Goal: Task Accomplishment & Management: Use online tool/utility

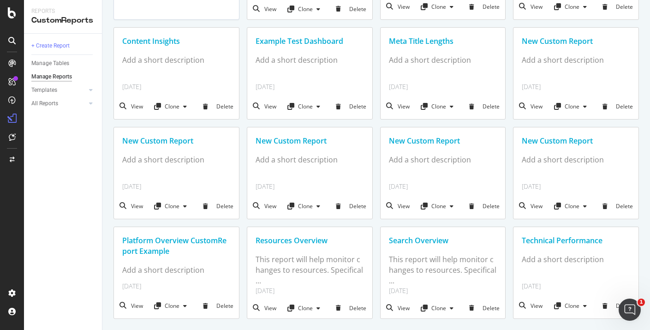
scroll to position [20, 0]
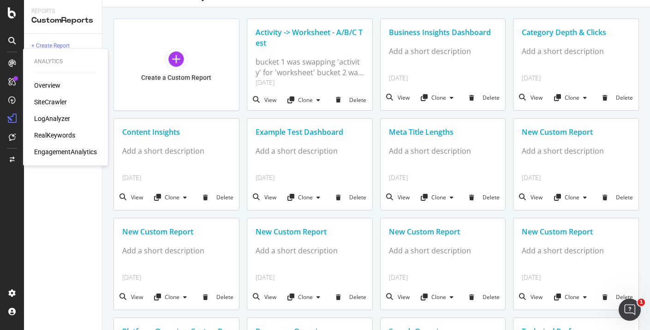
click at [49, 80] on div "Analytics Overview SiteCrawler LogAnalyzer RealKeywords EngagementAnalytics" at bounding box center [65, 106] width 77 height 113
click at [50, 85] on div "Overview" at bounding box center [47, 85] width 26 height 9
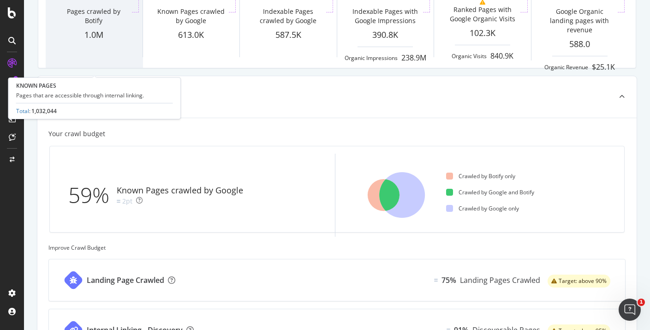
scroll to position [177, 0]
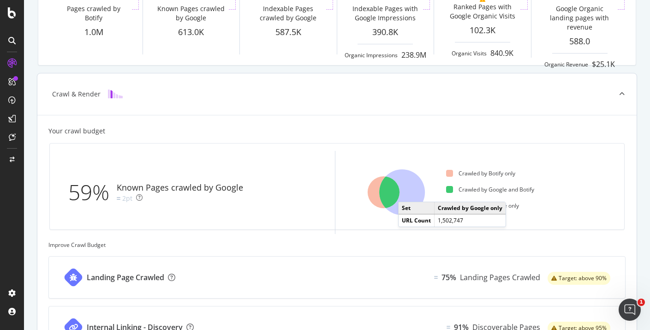
click at [407, 193] on icon at bounding box center [402, 193] width 46 height 46
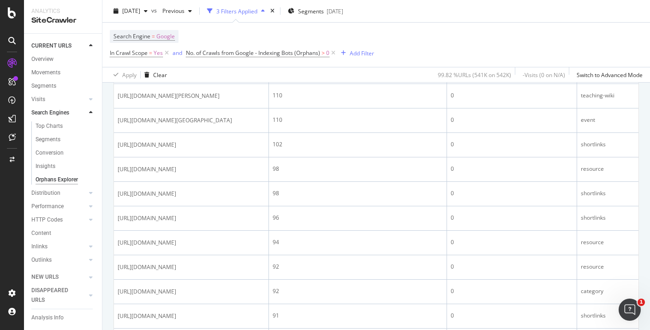
scroll to position [655, 0]
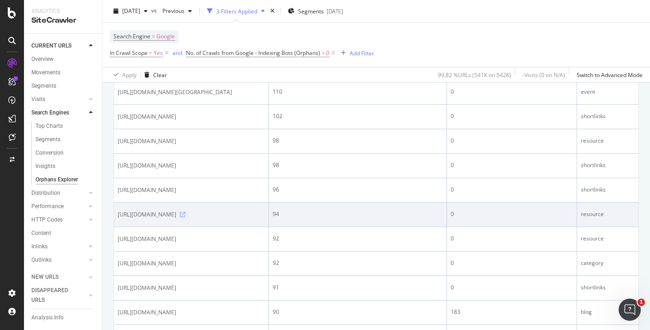
click at [185, 217] on icon at bounding box center [183, 215] width 6 height 6
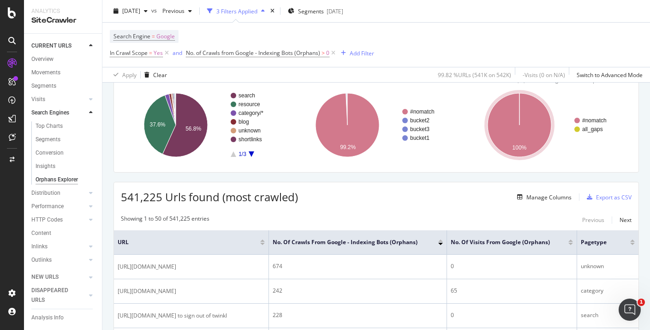
scroll to position [93, 0]
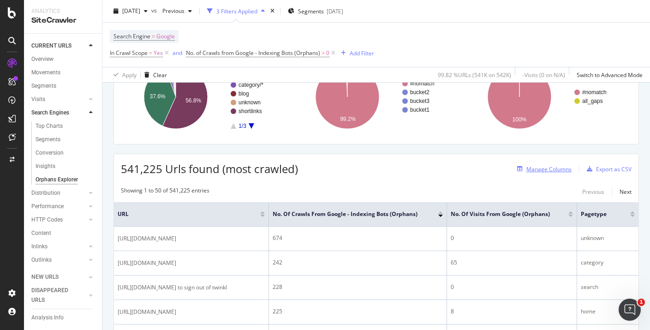
click at [543, 167] on div "Manage Columns" at bounding box center [548, 169] width 45 height 8
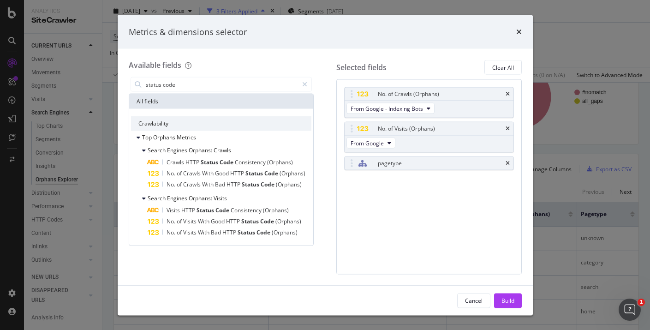
type input "status code"
click at [517, 27] on div "times" at bounding box center [519, 32] width 6 height 12
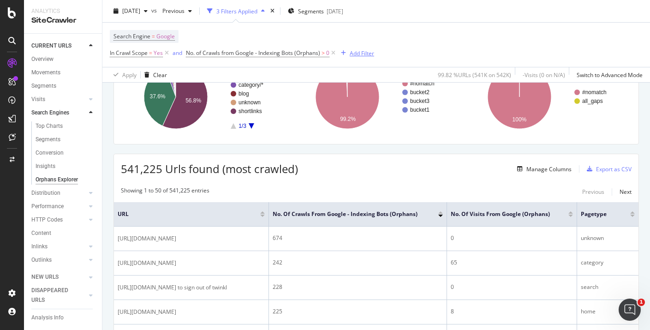
click at [352, 52] on div "Add Filter" at bounding box center [361, 53] width 24 height 8
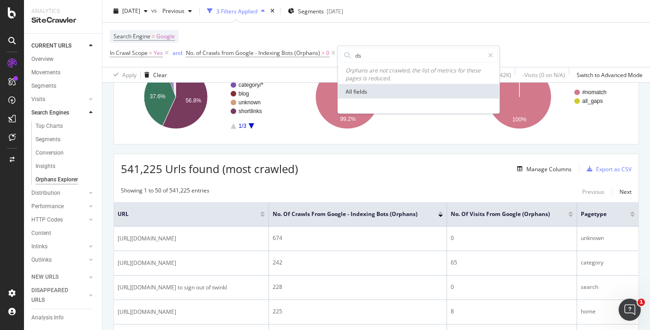
type input "d"
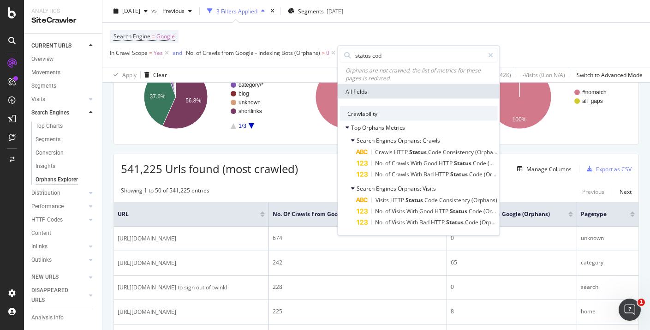
type input "status code"
click at [321, 36] on div "Search Engine = Google In Crawl Scope = Yes and No. of Crawls from Google - Ind…" at bounding box center [242, 45] width 264 height 30
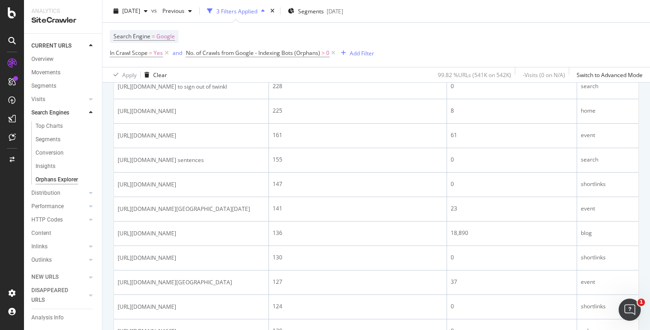
scroll to position [294, 0]
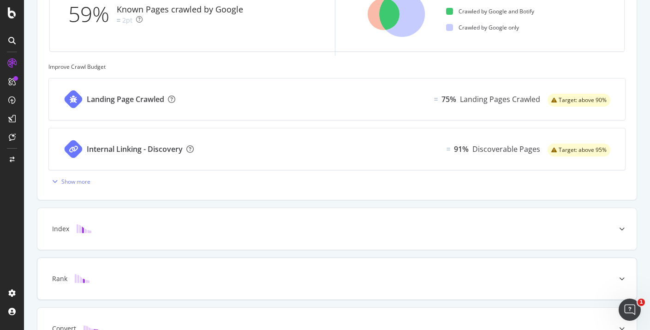
scroll to position [248, 0]
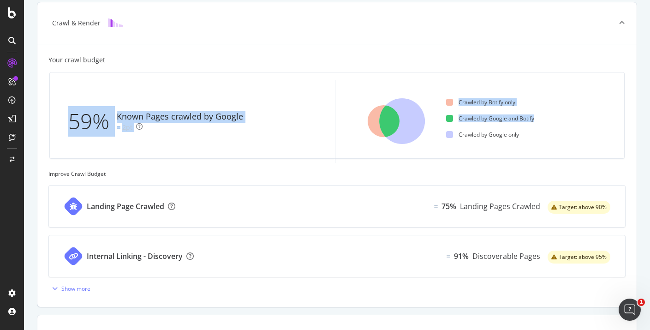
drag, startPoint x: 43, startPoint y: 104, endPoint x: 539, endPoint y: 136, distance: 497.1
click at [539, 136] on div "Your crawl budget 59% Known Pages crawled by Google 2pt Crawled by Botify only …" at bounding box center [336, 175] width 599 height 263
drag, startPoint x: 532, startPoint y: 139, endPoint x: 196, endPoint y: 106, distance: 337.7
click at [196, 106] on div "59% Known Pages crawled by Google 2pt Crawled by Botify only Crawled by Google …" at bounding box center [336, 115] width 559 height 71
copy div "Known Pages crawled by Google 2pt Crawled by Botify only Crawled by Google and …"
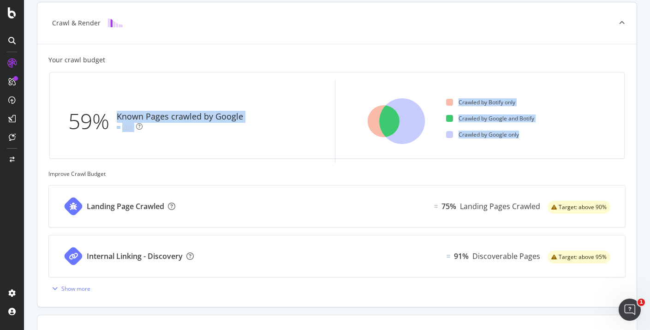
click at [164, 187] on div "Landing Page Crawled" at bounding box center [117, 205] width 137 height 41
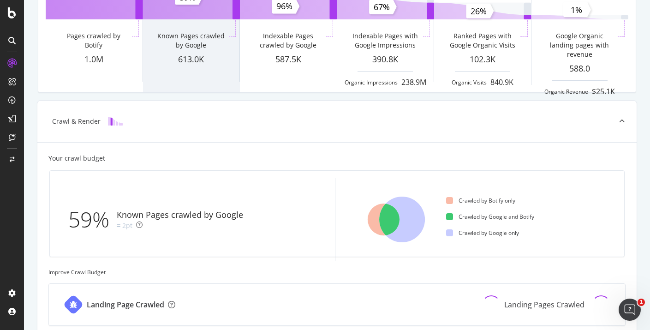
scroll to position [135, 0]
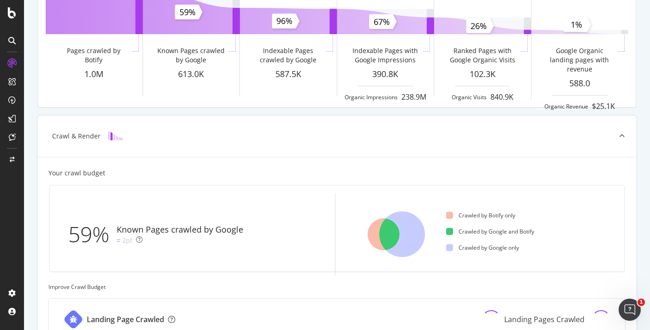
click at [164, 139] on div "Crawl & Render" at bounding box center [322, 135] width 562 height 9
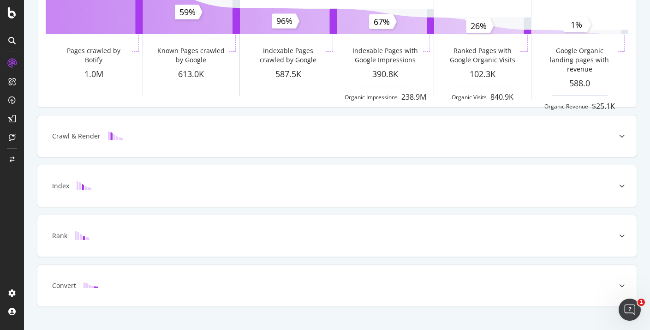
click at [164, 139] on div "Crawl & Render" at bounding box center [322, 135] width 562 height 9
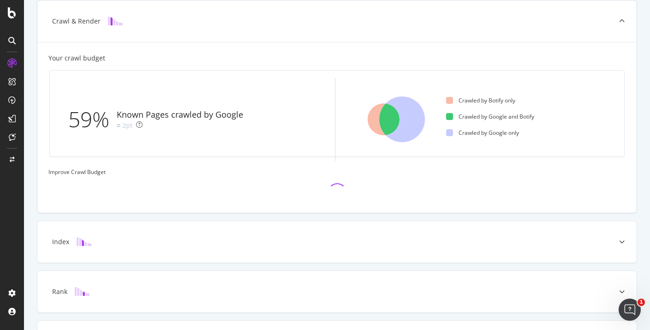
scroll to position [250, 0]
click at [625, 243] on div at bounding box center [622, 240] width 30 height 41
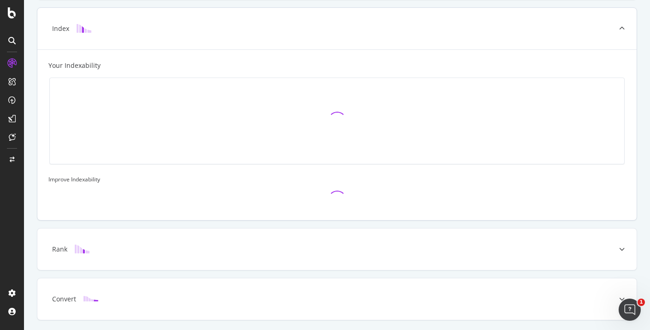
scroll to position [300, 0]
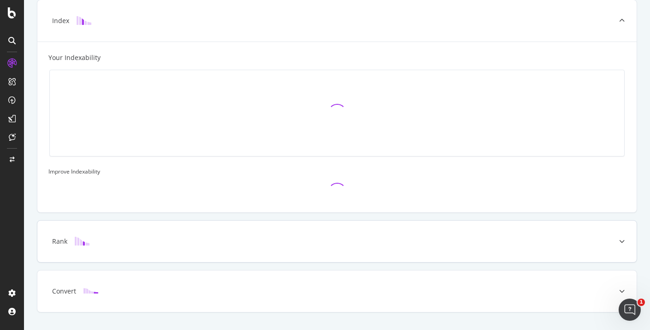
click at [625, 241] on div at bounding box center [622, 240] width 30 height 41
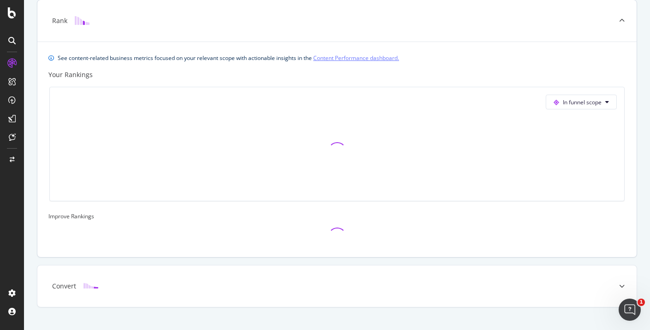
scroll to position [367, 0]
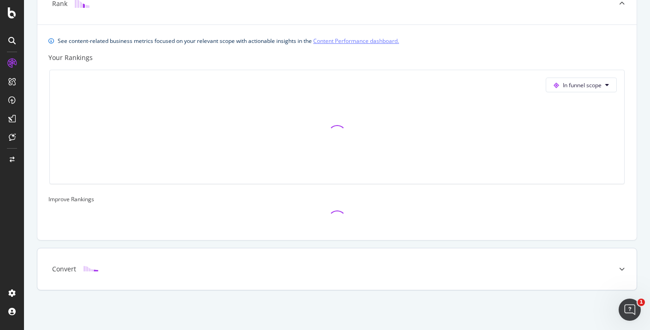
click at [624, 267] on icon at bounding box center [622, 269] width 6 height 6
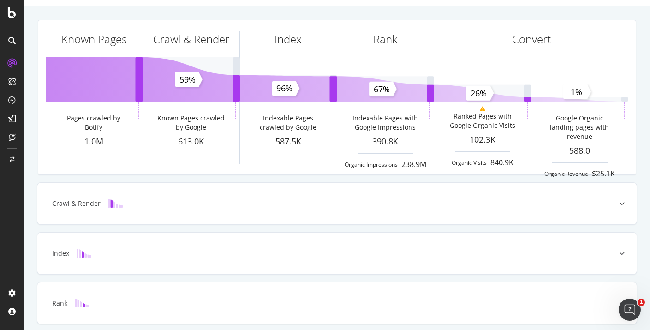
scroll to position [77, 0]
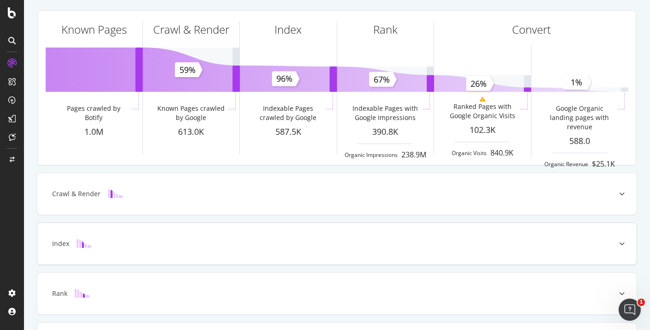
click at [620, 241] on icon at bounding box center [622, 244] width 6 height 6
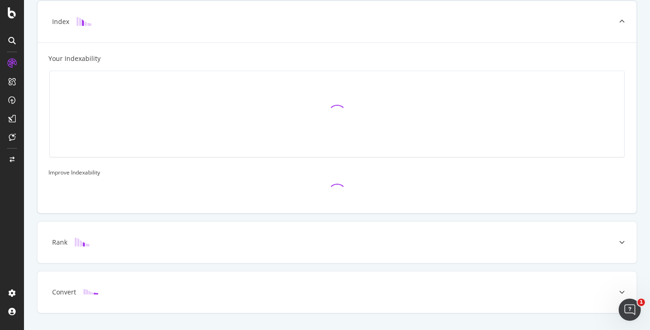
scroll to position [300, 0]
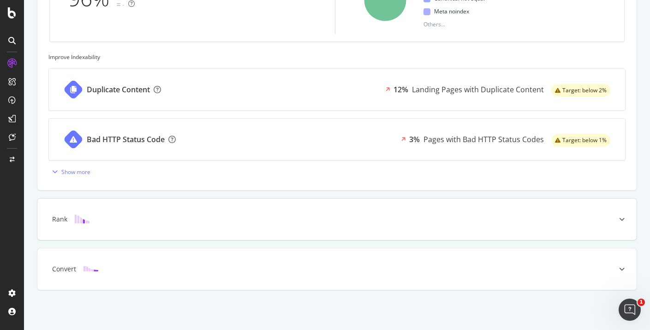
click at [628, 216] on div at bounding box center [622, 218] width 30 height 41
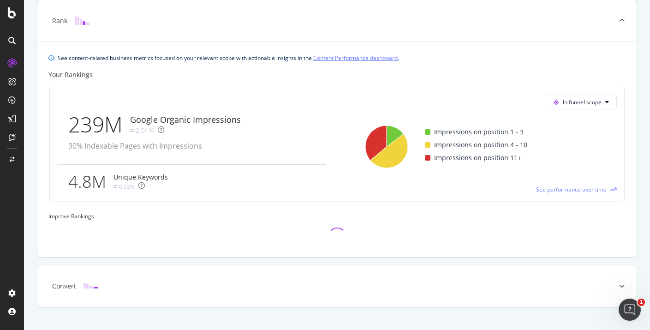
scroll to position [367, 0]
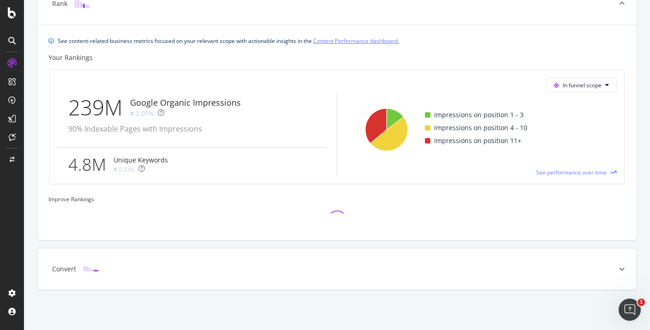
click at [622, 269] on icon at bounding box center [622, 269] width 6 height 6
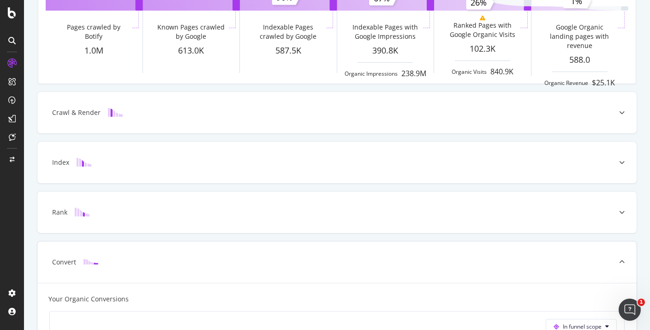
scroll to position [133, 0]
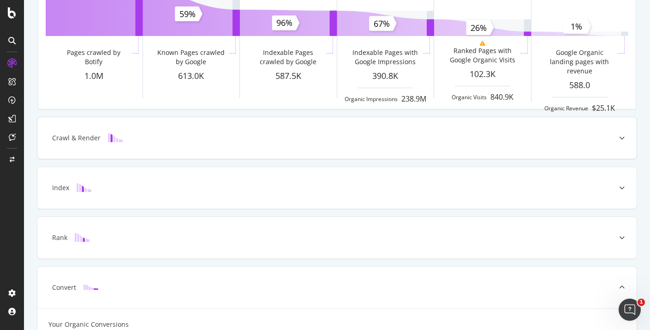
click at [616, 141] on div at bounding box center [622, 137] width 30 height 41
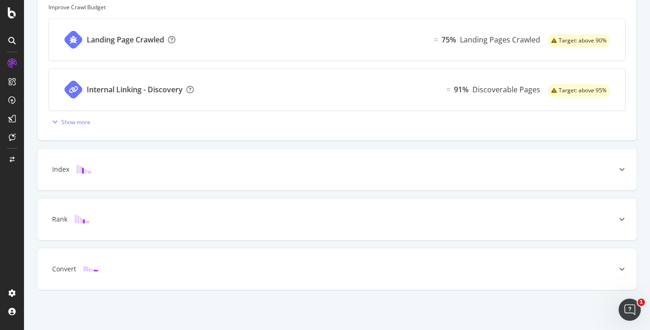
scroll to position [0, 0]
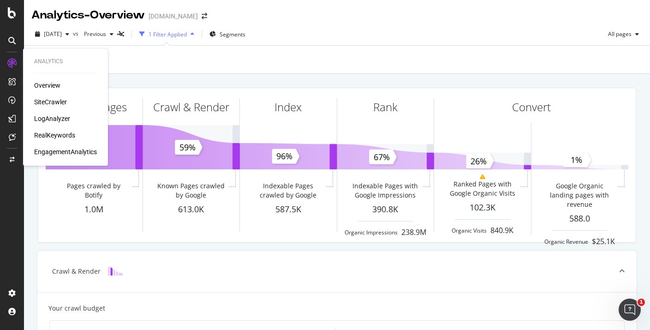
click at [39, 117] on div "LogAnalyzer" at bounding box center [52, 118] width 36 height 9
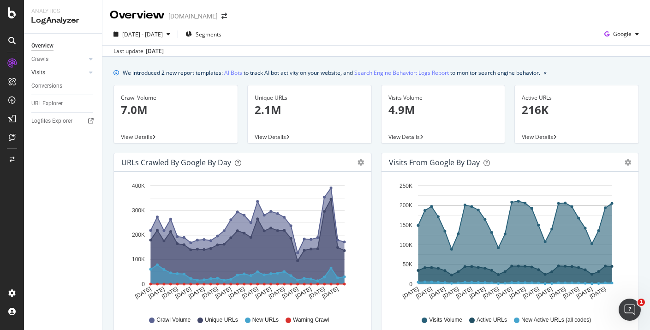
click at [53, 72] on link "Visits" at bounding box center [58, 73] width 55 height 10
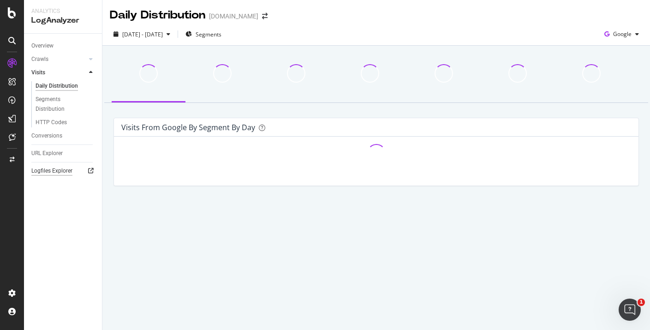
click at [59, 172] on div "Logfiles Explorer" at bounding box center [51, 171] width 41 height 10
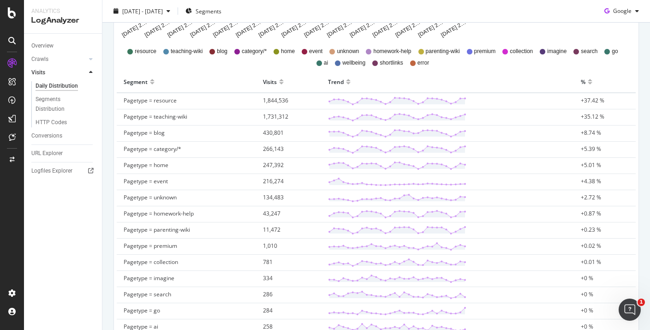
scroll to position [107, 0]
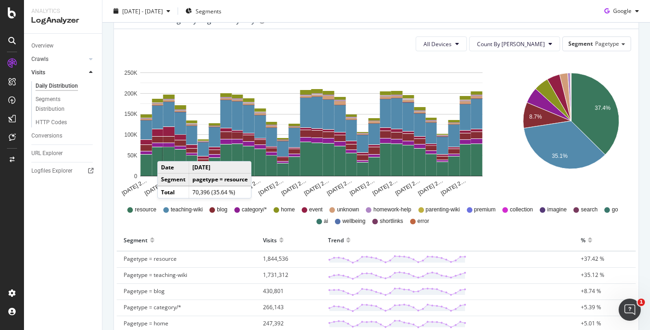
click at [54, 59] on link "Crawls" at bounding box center [58, 59] width 55 height 10
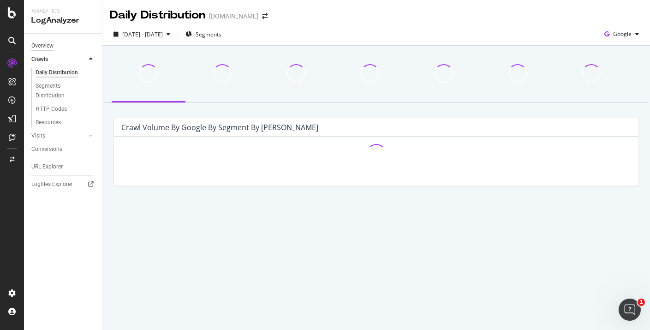
click at [53, 43] on div "Overview" at bounding box center [42, 46] width 22 height 10
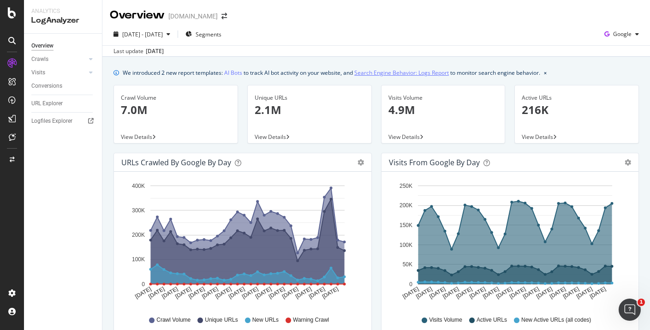
click at [373, 74] on link "Search Engine Behavior: Logs Report" at bounding box center [401, 73] width 95 height 10
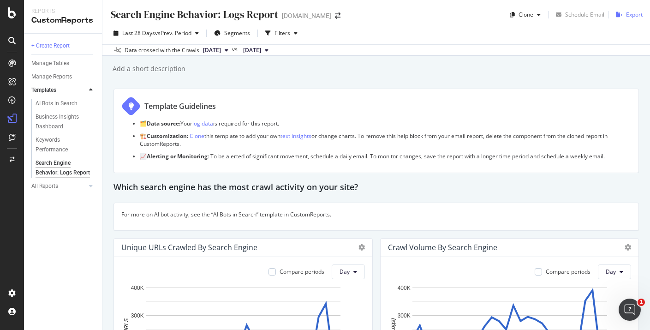
click at [626, 13] on div "Export" at bounding box center [634, 15] width 17 height 8
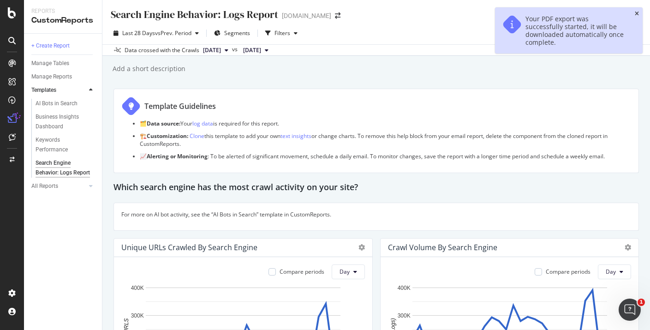
click at [638, 12] on icon "close toast" at bounding box center [636, 14] width 4 height 6
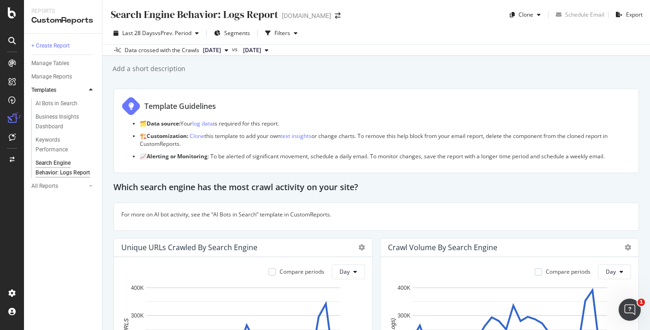
scroll to position [106, 0]
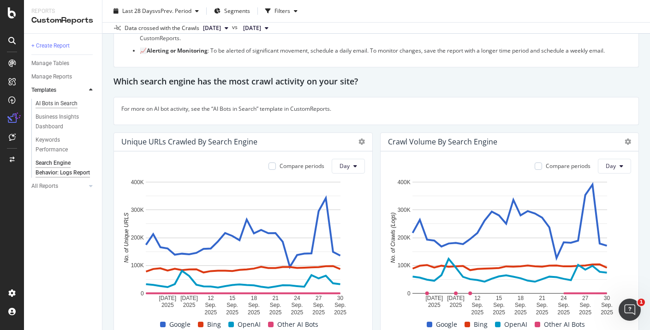
click at [65, 104] on div "AI Bots in Search" at bounding box center [56, 104] width 42 height 10
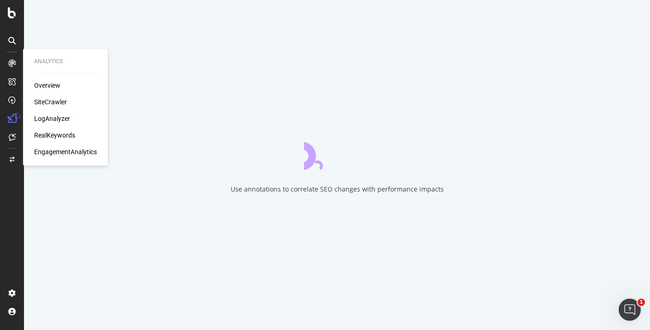
click at [46, 113] on div "Overview SiteCrawler LogAnalyzer RealKeywords EngagementAnalytics" at bounding box center [65, 119] width 63 height 76
click at [46, 119] on div "LogAnalyzer" at bounding box center [52, 118] width 36 height 9
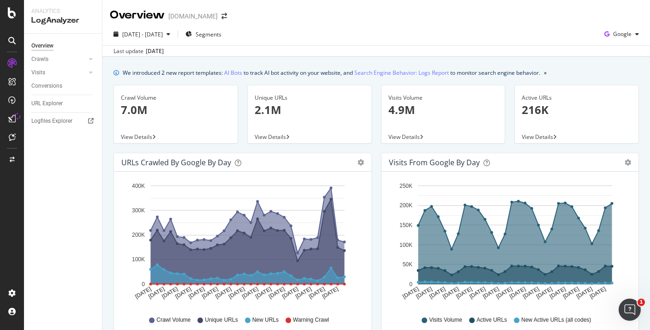
click at [77, 65] on div "Crawls" at bounding box center [66, 59] width 71 height 13
click at [84, 59] on div at bounding box center [81, 58] width 9 height 9
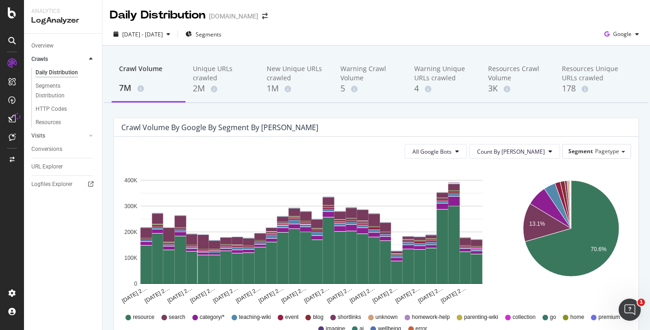
click at [60, 138] on link "Visits" at bounding box center [58, 136] width 55 height 10
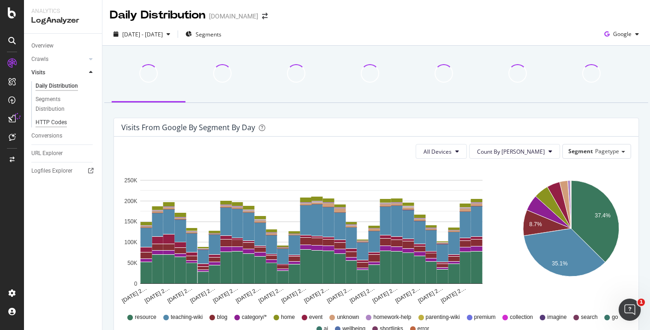
click at [63, 124] on div "HTTP Codes" at bounding box center [50, 123] width 31 height 10
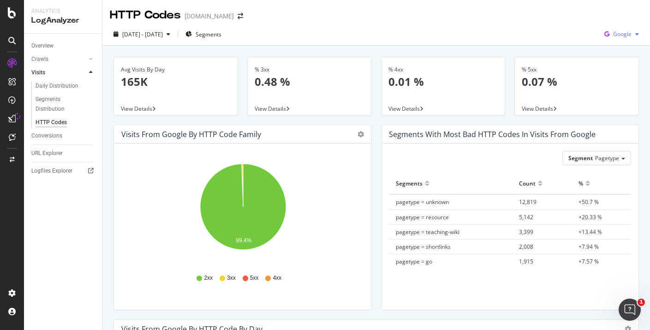
click at [613, 30] on icon "button" at bounding box center [606, 34] width 12 height 13
click at [56, 153] on div "URL Explorer" at bounding box center [46, 153] width 31 height 10
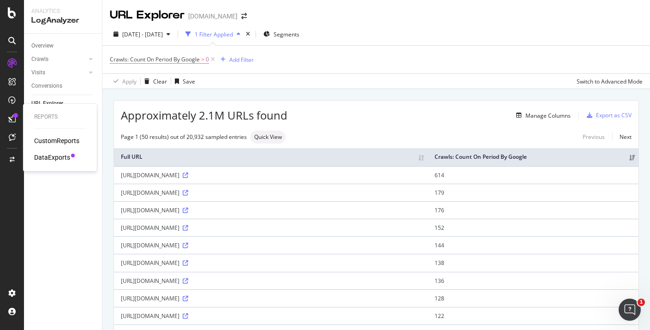
click at [13, 118] on icon at bounding box center [11, 118] width 7 height 7
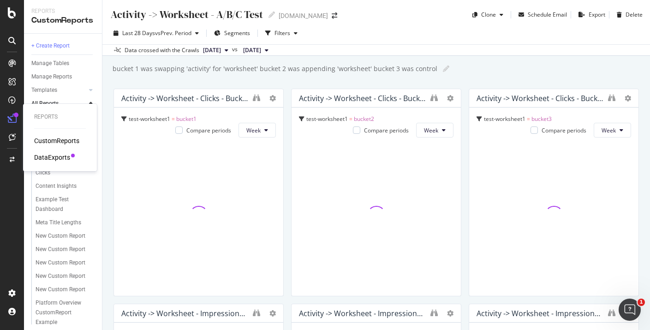
click at [49, 154] on div "DataExports" at bounding box center [52, 157] width 36 height 9
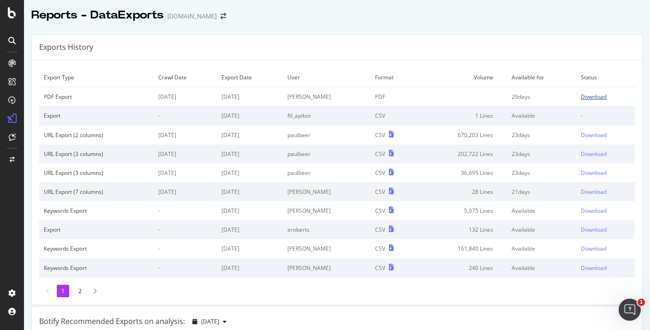
click at [589, 95] on div "Download" at bounding box center [593, 97] width 26 height 8
click at [11, 37] on icon at bounding box center [11, 40] width 7 height 7
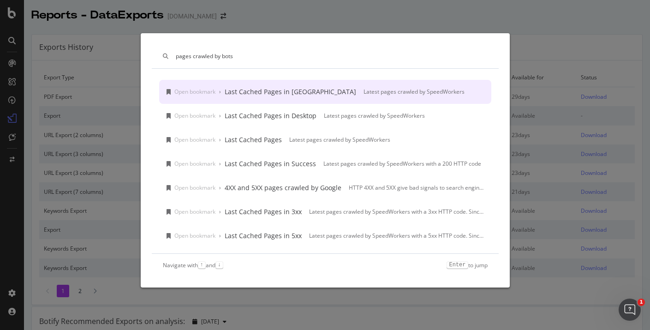
click at [215, 55] on input "pages crawled by bots" at bounding box center [332, 56] width 312 height 8
type input "pages crawled by bots"
click at [56, 104] on div "pages crawled by bots Open bookmark › Last Cached Pages in Mobile Latest pages …" at bounding box center [325, 165] width 650 height 330
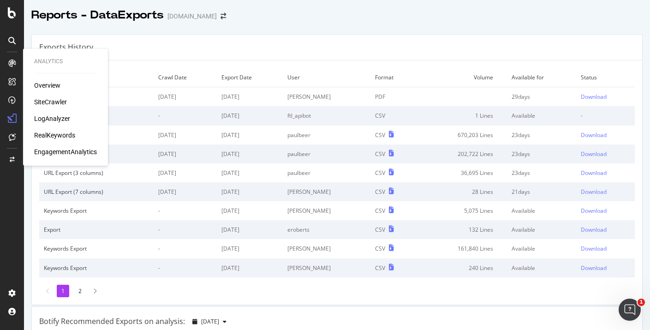
click at [52, 120] on div "LogAnalyzer" at bounding box center [52, 118] width 36 height 9
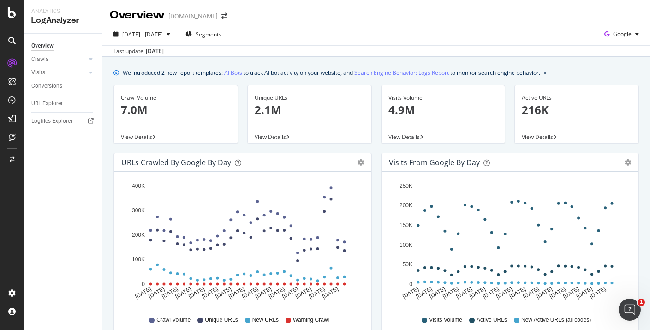
scroll to position [28, 0]
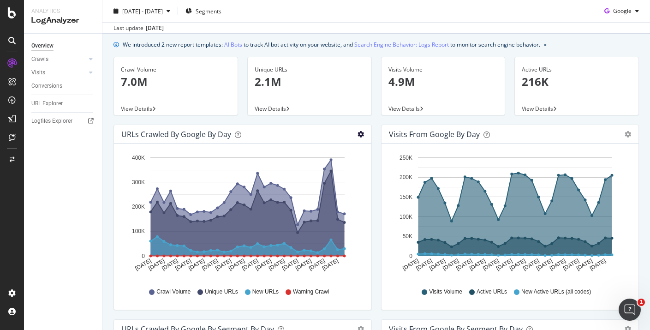
click at [363, 134] on icon "gear" at bounding box center [360, 134] width 6 height 6
click at [334, 171] on span "Table" at bounding box center [334, 169] width 74 height 12
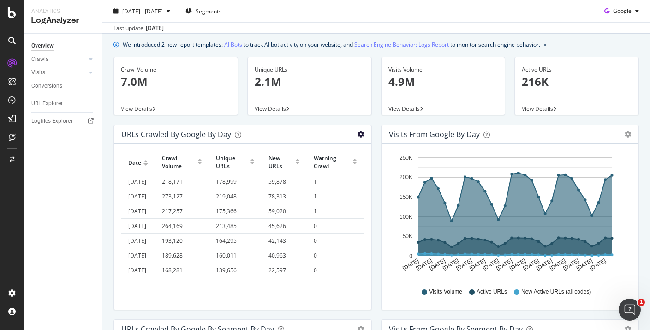
click at [361, 136] on icon "gear" at bounding box center [360, 134] width 6 height 6
click at [320, 151] on span "Area" at bounding box center [334, 152] width 74 height 12
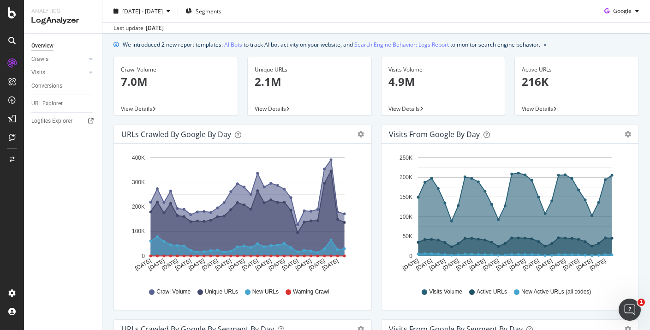
click at [150, 109] on span "View Details" at bounding box center [136, 109] width 31 height 8
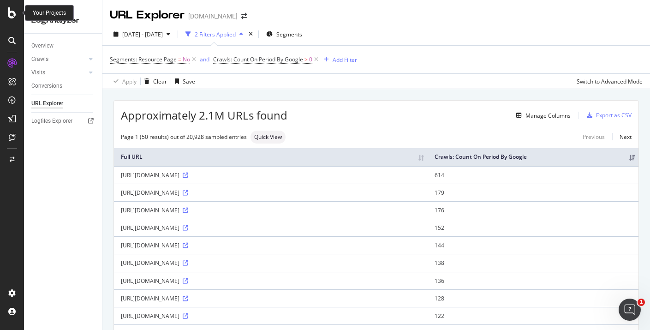
click at [19, 14] on div at bounding box center [12, 12] width 22 height 11
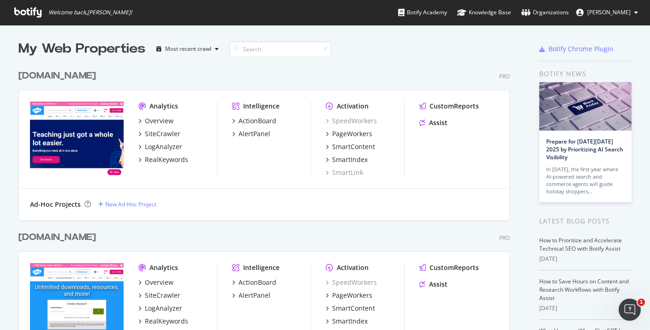
scroll to position [6, 0]
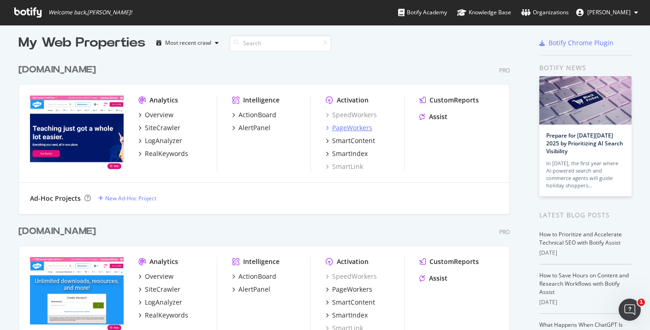
click at [354, 126] on div "PageWorkers" at bounding box center [352, 127] width 40 height 9
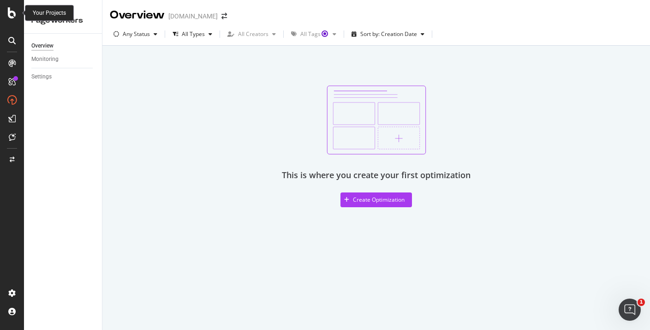
click at [17, 18] on div at bounding box center [12, 12] width 22 height 11
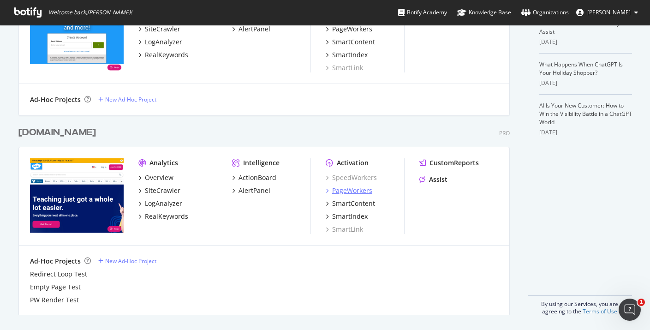
scroll to position [195, 0]
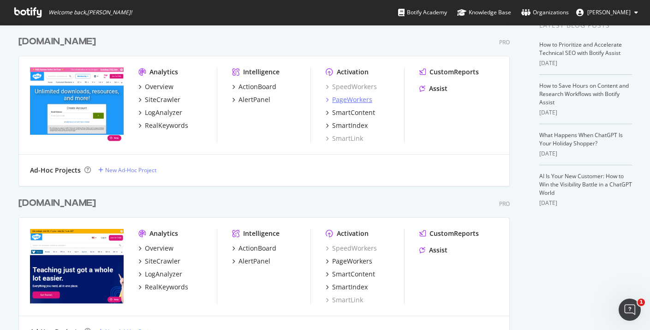
click at [361, 102] on div "PageWorkers" at bounding box center [352, 99] width 40 height 9
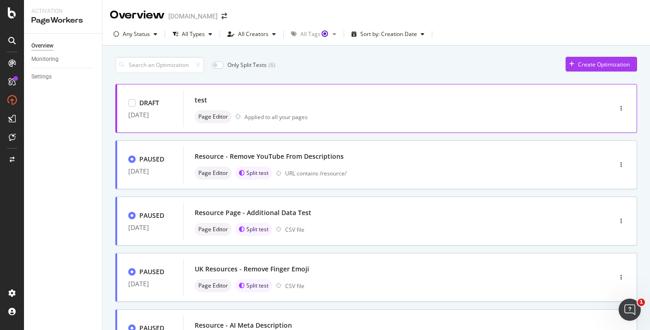
click at [351, 109] on div "test Page Editor Applied to all your pages" at bounding box center [384, 109] width 378 height 30
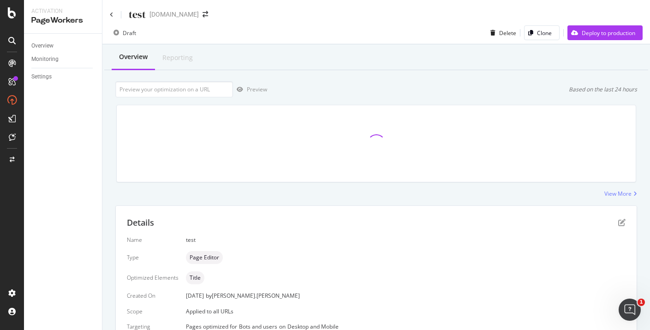
click at [115, 17] on div "test" at bounding box center [128, 14] width 36 height 14
click at [111, 14] on icon at bounding box center [112, 15] width 4 height 6
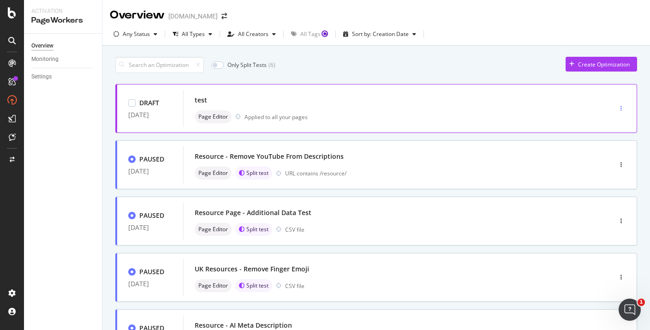
click at [623, 106] on div "button" at bounding box center [620, 109] width 9 height 6
click at [601, 124] on div "Edit" at bounding box center [605, 126] width 43 height 12
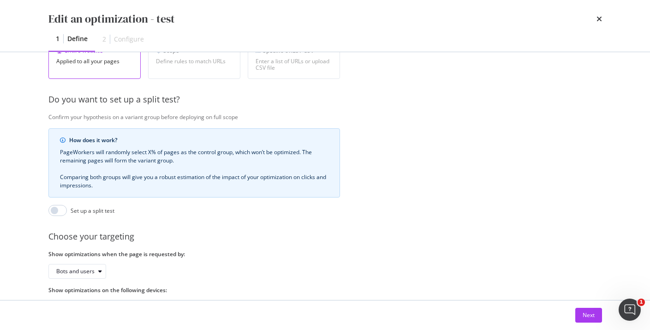
scroll to position [225, 0]
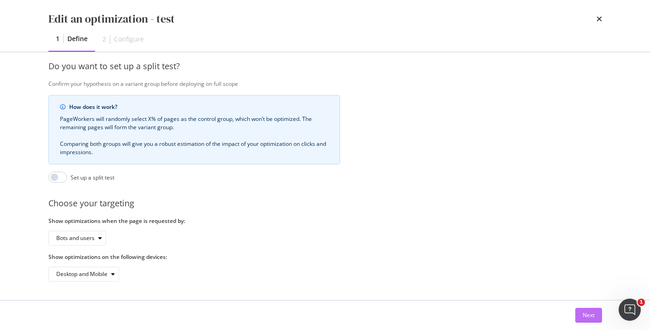
click at [593, 308] on div "Next" at bounding box center [588, 315] width 12 height 14
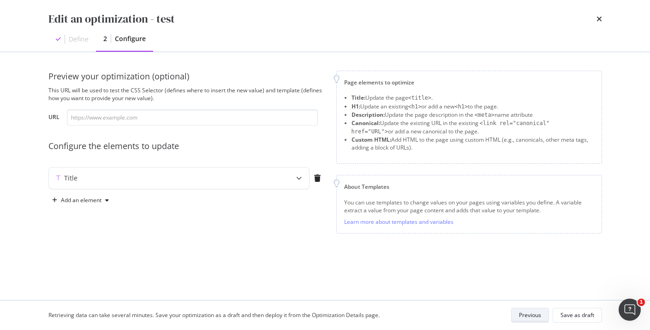
scroll to position [0, 0]
click at [128, 177] on div "Title" at bounding box center [161, 177] width 224 height 9
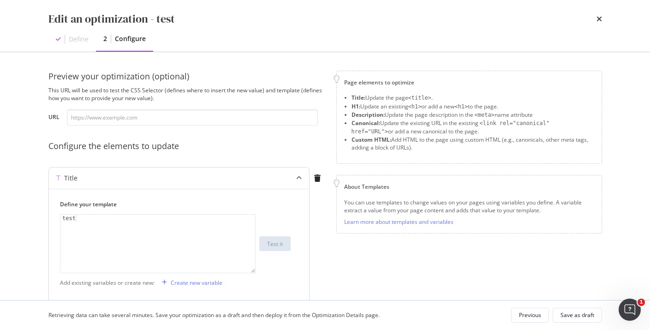
click at [128, 177] on div "Title" at bounding box center [161, 177] width 224 height 9
click at [89, 201] on div "Add an element" at bounding box center [81, 200] width 41 height 6
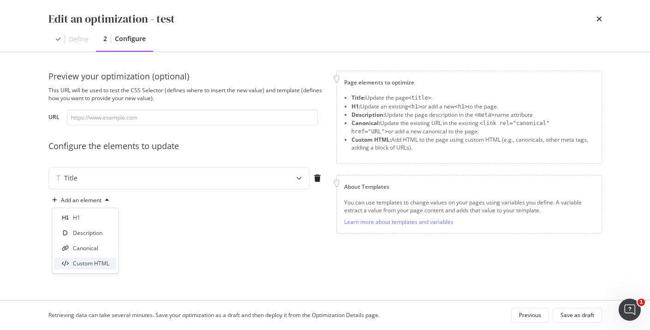
click at [88, 264] on div "Custom HTML" at bounding box center [91, 263] width 36 height 8
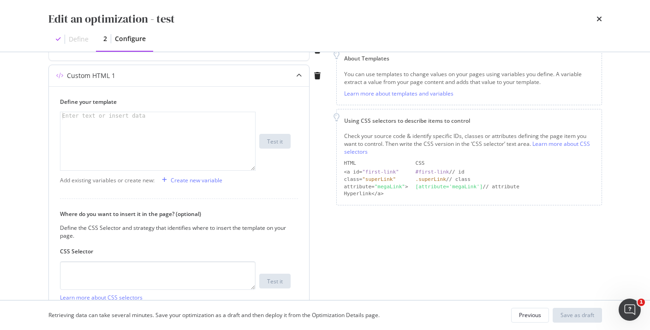
scroll to position [198, 0]
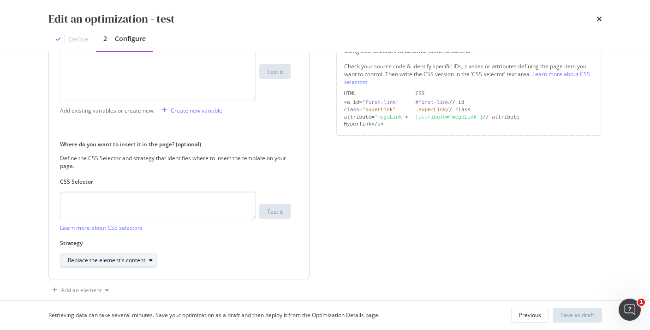
click at [134, 255] on div "Replace the element's content" at bounding box center [112, 260] width 89 height 13
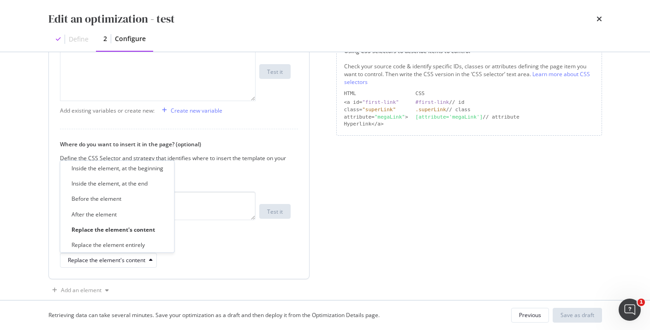
click at [196, 180] on label "CSS Selector" at bounding box center [175, 181] width 231 height 8
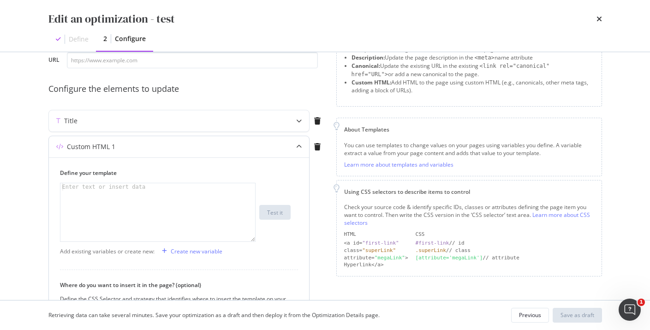
scroll to position [0, 0]
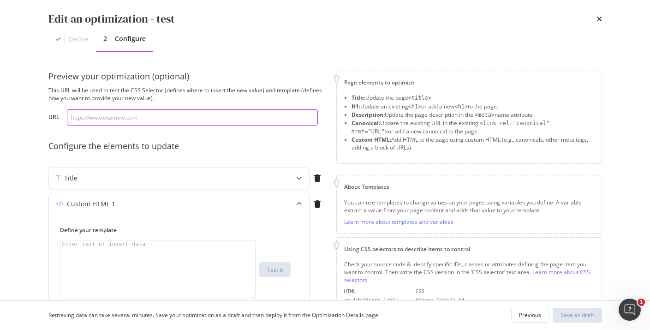
click at [118, 122] on input "modal" at bounding box center [192, 117] width 251 height 16
paste input "[URL][DOMAIN_NAME]"
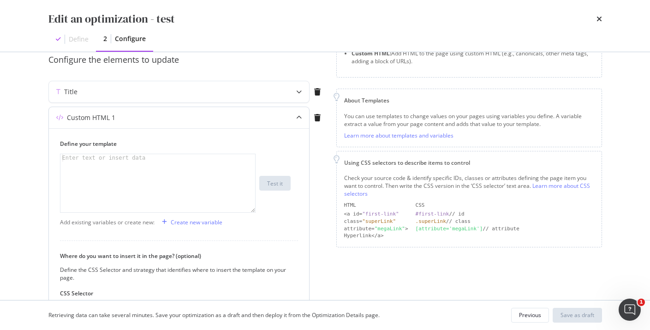
type input "[URL][DOMAIN_NAME]"
click at [108, 167] on div "modal" at bounding box center [157, 190] width 195 height 73
paste textarea "#container > div > div > script:nth-child(2)"
type textarea "#container > div > div > script:nth-child(2)"
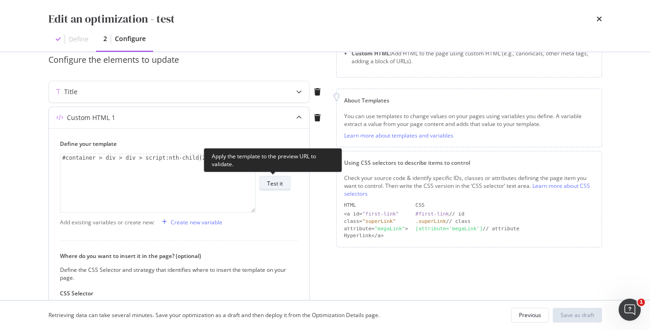
click at [279, 183] on div "Test it" at bounding box center [275, 183] width 16 height 8
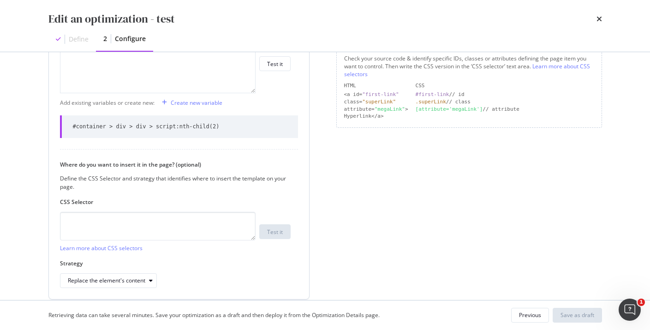
scroll to position [228, 0]
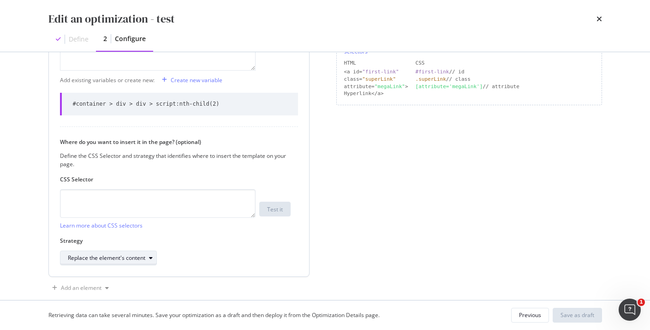
click at [137, 260] on div "Replace the element's content" at bounding box center [106, 258] width 77 height 6
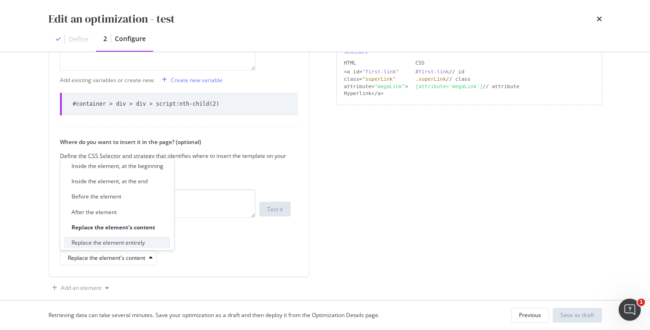
click at [142, 243] on div "Replace the element entirely" at bounding box center [107, 242] width 73 height 8
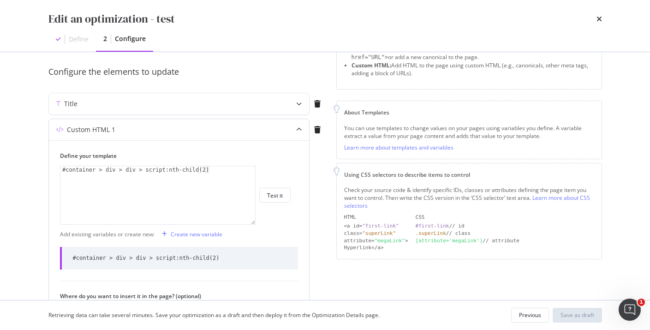
scroll to position [149, 0]
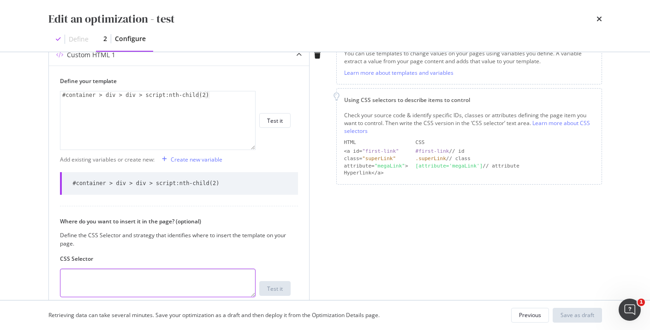
click at [122, 278] on textarea "modal" at bounding box center [157, 282] width 195 height 29
paste textarea "<!--removed-->"
type textarea "<!--removed-->"
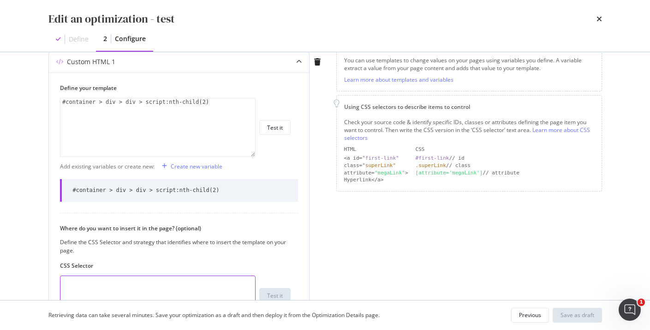
scroll to position [129, 0]
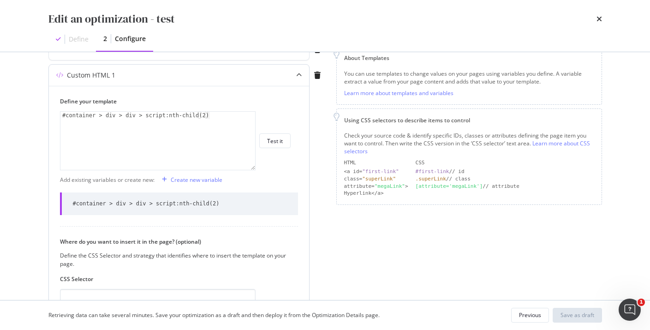
click at [195, 119] on div "#container > div > div > script:nth-child(2)" at bounding box center [157, 148] width 195 height 73
click at [120, 290] on textarea "modal" at bounding box center [157, 303] width 195 height 29
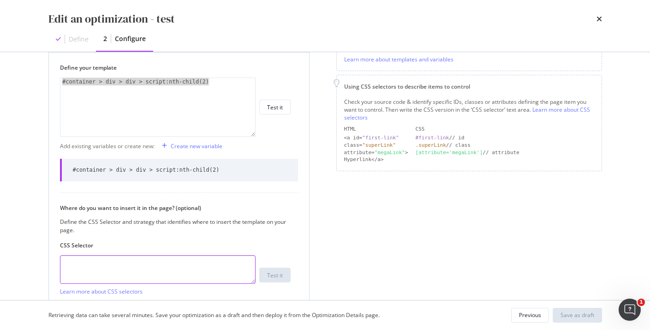
scroll to position [204, 0]
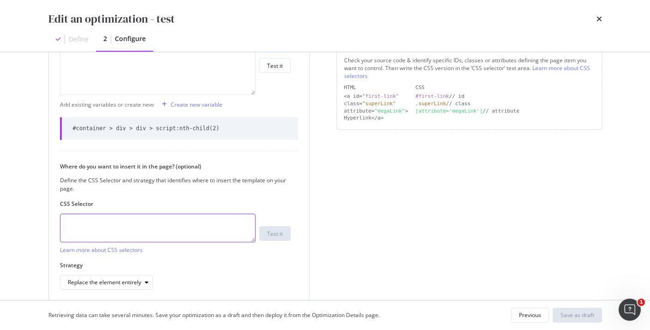
paste textarea "#container > div > div > script:nth-child(2)"
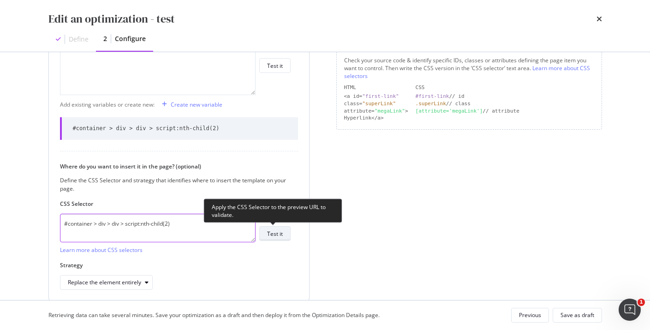
type textarea "#container > div > div > script:nth-child(2)"
click at [275, 235] on div "Test it" at bounding box center [275, 234] width 16 height 8
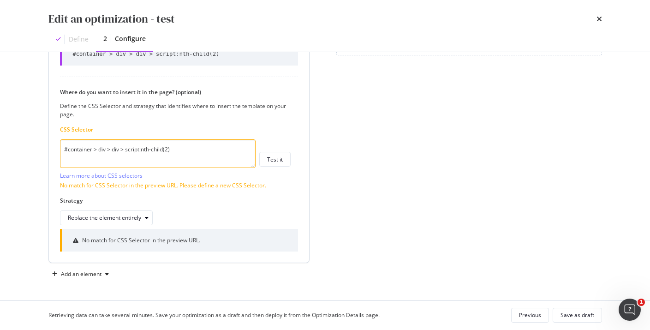
scroll to position [124, 0]
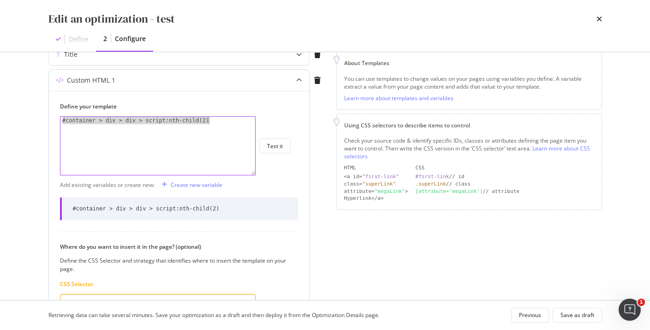
click at [158, 148] on div "#container > div > div > script:nth-child(2)" at bounding box center [157, 153] width 195 height 73
paste textarea "<!--removed-->"
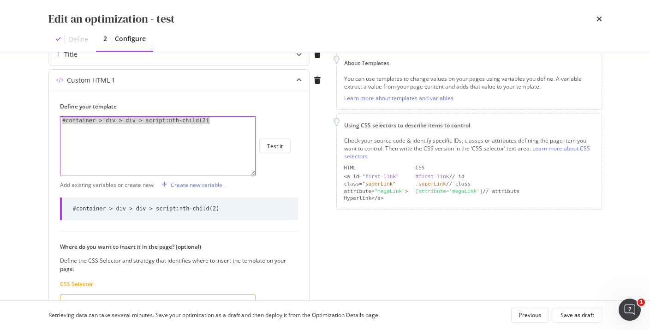
type textarea "<!--removed-->"
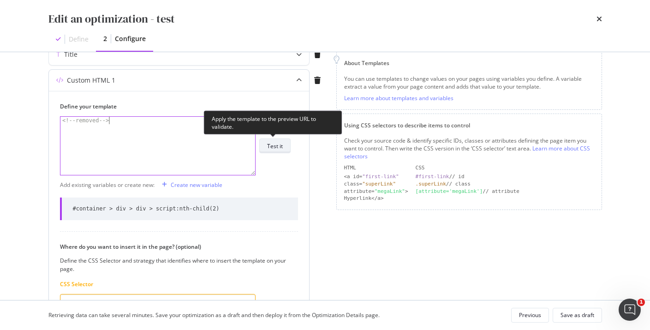
click at [266, 147] on button "Test it" at bounding box center [274, 145] width 31 height 15
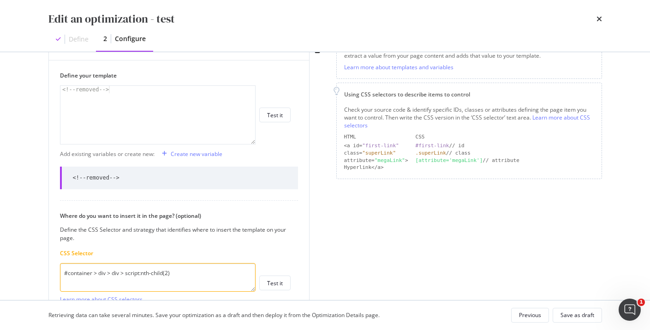
scroll to position [176, 0]
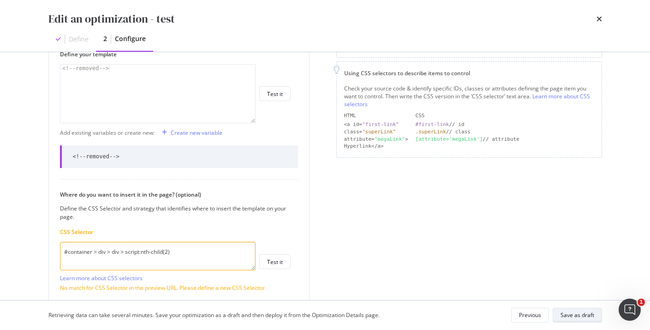
click at [574, 312] on div "Save as draft" at bounding box center [577, 315] width 34 height 8
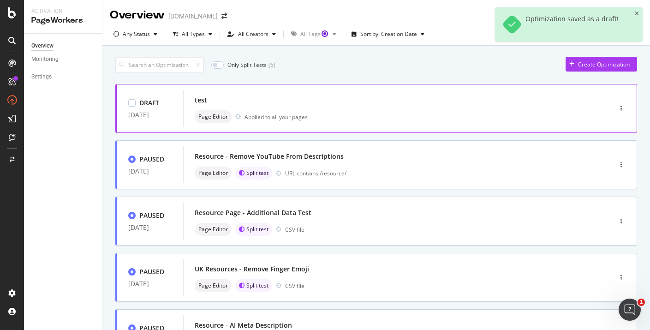
click at [505, 101] on div "test" at bounding box center [384, 100] width 378 height 13
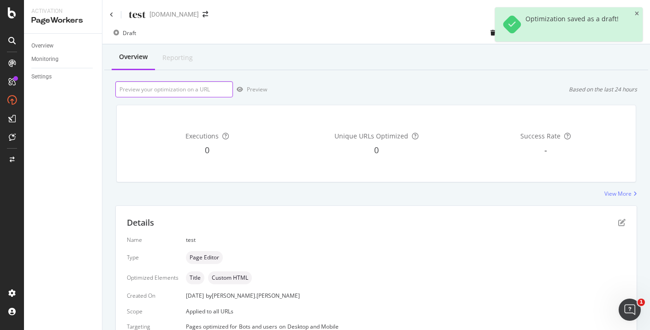
click at [177, 86] on input "url" at bounding box center [174, 89] width 118 height 16
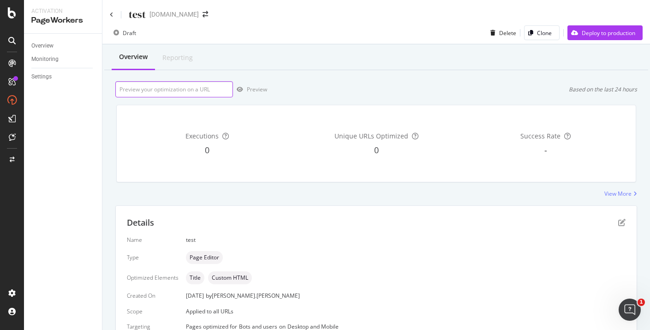
paste input "[URL][DOMAIN_NAME]"
type input "[URL][DOMAIN_NAME]"
click at [248, 90] on div "Preview" at bounding box center [257, 89] width 20 height 8
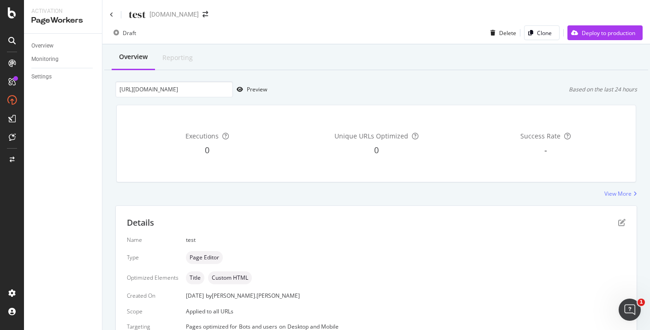
click at [113, 11] on div "test" at bounding box center [128, 14] width 36 height 14
click at [111, 16] on icon at bounding box center [112, 15] width 4 height 6
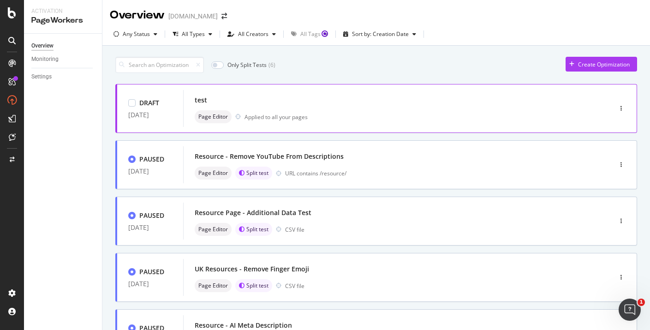
click at [630, 104] on div at bounding box center [620, 108] width 31 height 18
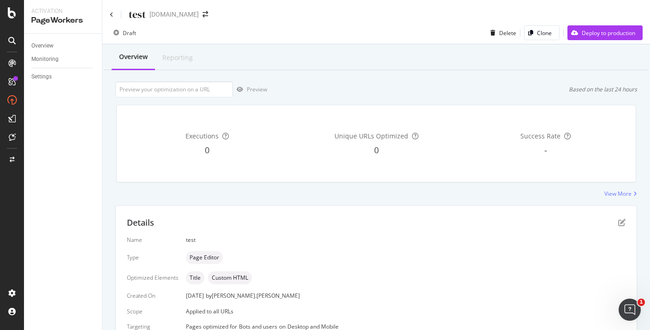
click at [113, 13] on div "test" at bounding box center [128, 14] width 36 height 14
click at [112, 13] on icon at bounding box center [112, 15] width 4 height 6
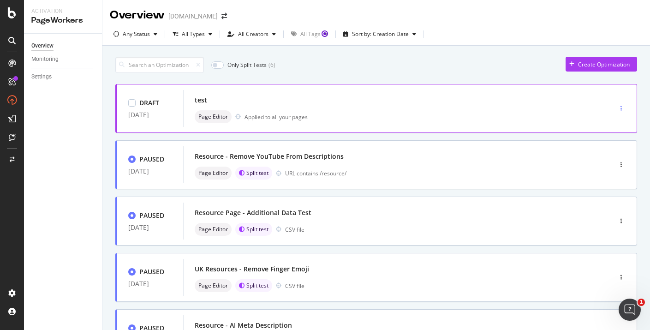
click at [621, 110] on icon "button" at bounding box center [620, 109] width 1 height 6
click at [607, 129] on div "Edit" at bounding box center [607, 126] width 10 height 8
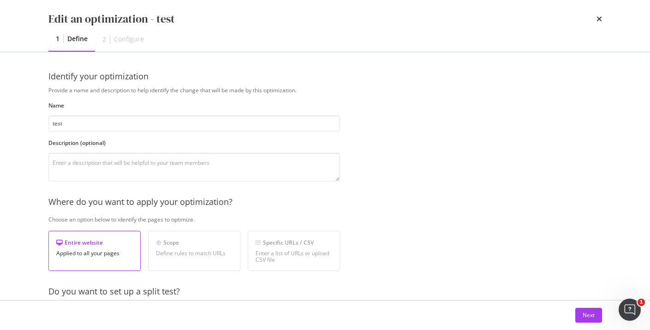
click at [587, 323] on div "Next" at bounding box center [325, 315] width 590 height 30
click at [587, 316] on div "Next" at bounding box center [588, 315] width 12 height 8
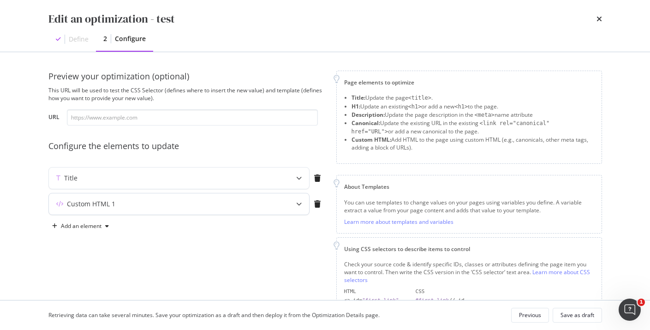
click at [166, 197] on div "Custom HTML 1" at bounding box center [179, 203] width 260 height 21
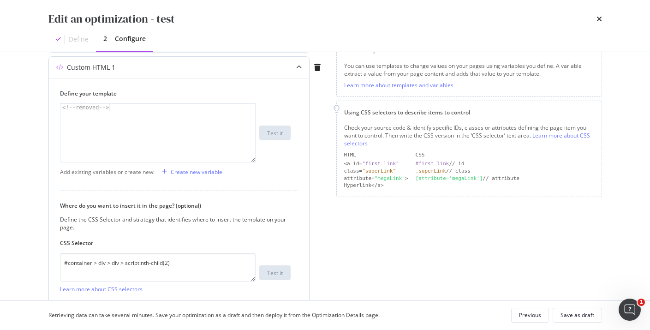
scroll to position [175, 0]
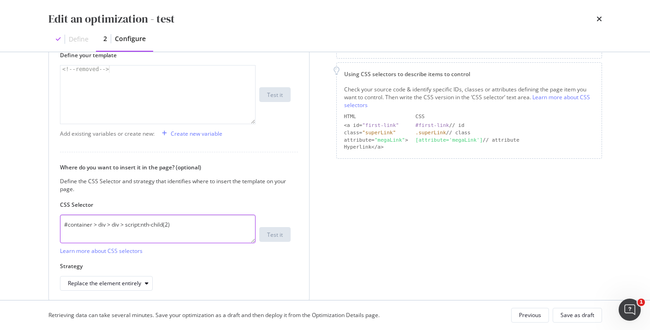
click at [154, 222] on textarea "#container > div > div > script:nth-child(2)" at bounding box center [157, 228] width 195 height 29
click at [192, 228] on textarea "#container > div > div > script:nth-child(2)" at bounding box center [157, 228] width 195 height 29
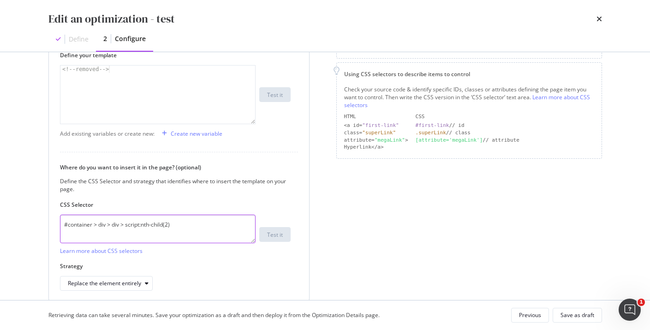
click at [192, 228] on textarea "#container > div > div > script:nth-child(2)" at bounding box center [157, 228] width 195 height 29
paste textarea "script[type="application/ld+json"]"
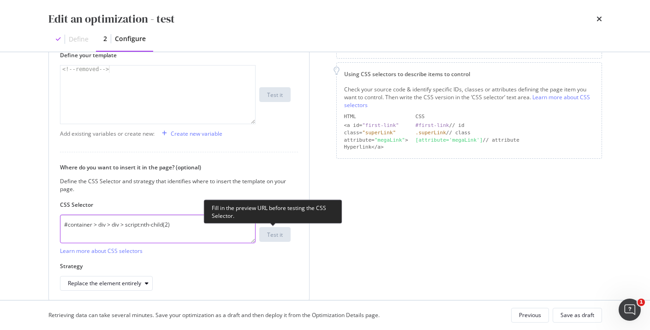
paste textarea "script[type="application/ld+json"]"
type textarea "script[type="application/ld+json"]:nth-child(2)"
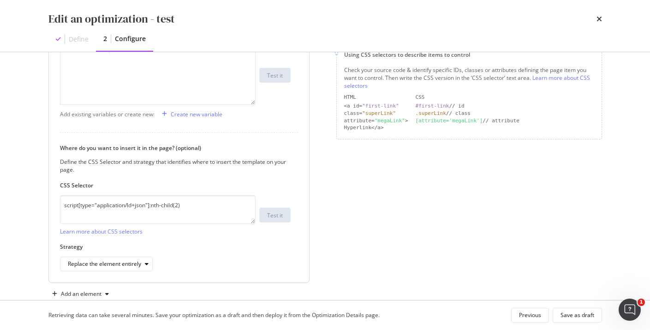
click at [238, 252] on div "Strategy Replace the element entirely" at bounding box center [175, 256] width 231 height 29
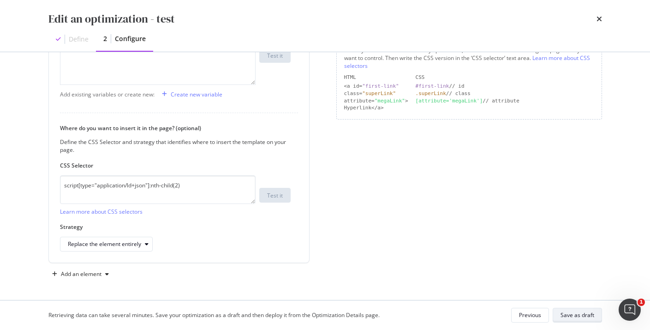
click at [576, 312] on div "Save as draft" at bounding box center [577, 315] width 34 height 8
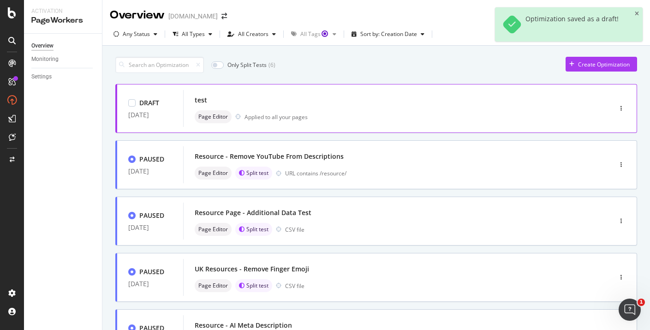
click at [381, 102] on div "test" at bounding box center [384, 100] width 378 height 13
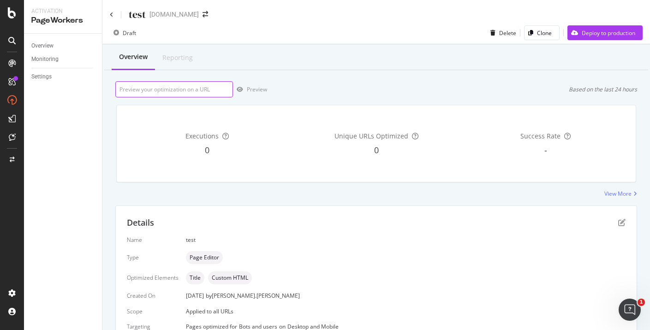
click at [186, 89] on input "url" at bounding box center [174, 89] width 118 height 16
paste input "[URL][DOMAIN_NAME]"
type input "[URL][DOMAIN_NAME]"
click at [259, 88] on div "Preview" at bounding box center [257, 89] width 20 height 8
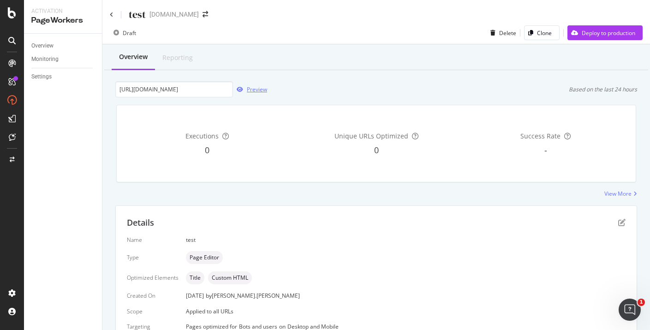
scroll to position [0, 0]
click at [257, 87] on div "Preview" at bounding box center [257, 89] width 20 height 8
click at [118, 10] on div "test" at bounding box center [128, 14] width 36 height 14
click at [111, 14] on icon at bounding box center [112, 15] width 4 height 6
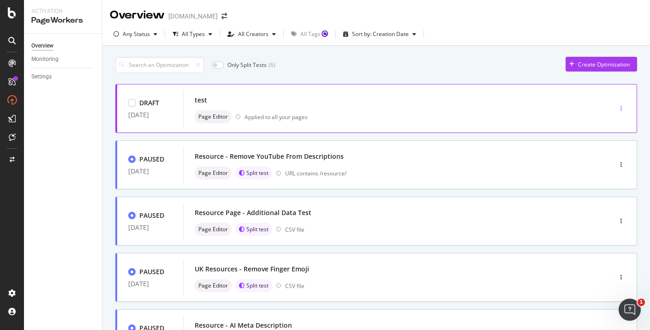
click at [618, 108] on div "button" at bounding box center [620, 109] width 9 height 6
click at [593, 125] on icon at bounding box center [595, 126] width 6 height 6
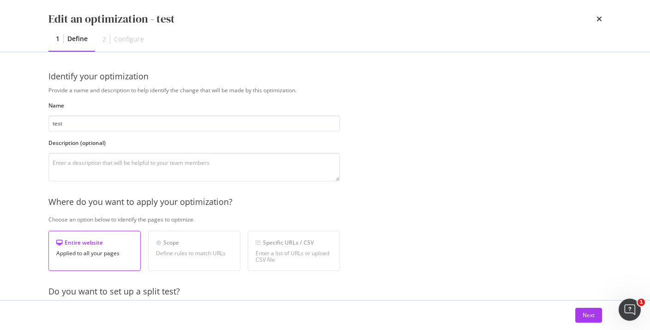
scroll to position [225, 0]
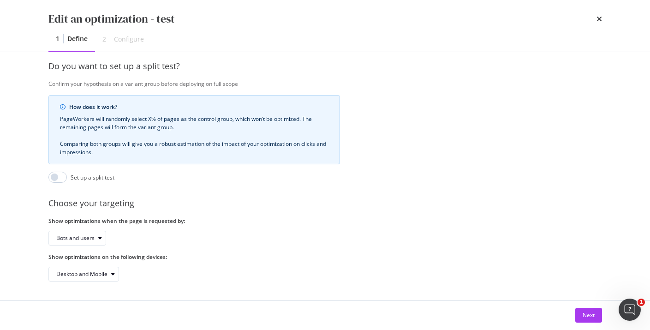
click at [581, 304] on div "Next" at bounding box center [325, 315] width 590 height 30
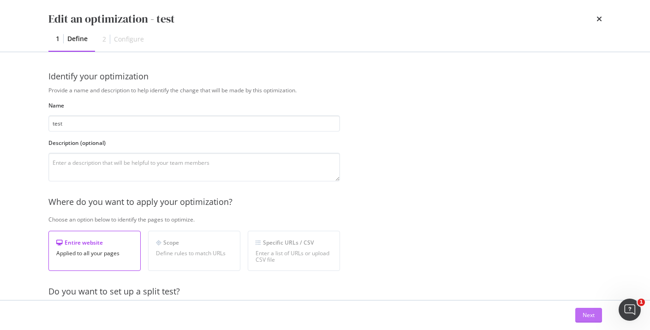
click at [586, 312] on div "Next" at bounding box center [588, 315] width 12 height 8
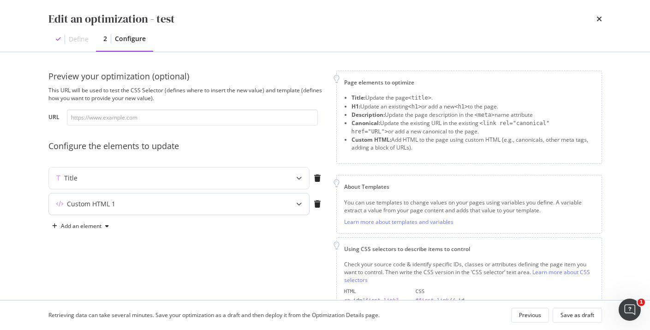
click at [139, 206] on div "Custom HTML 1" at bounding box center [161, 203] width 224 height 9
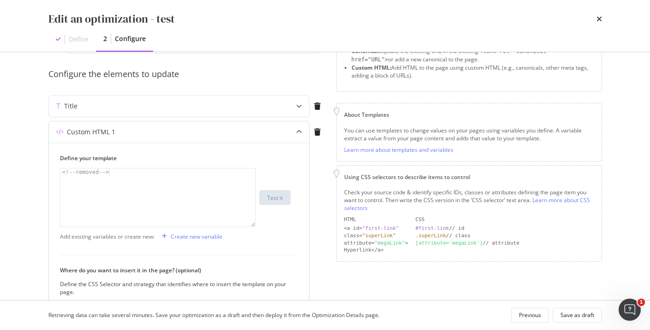
scroll to position [172, 0]
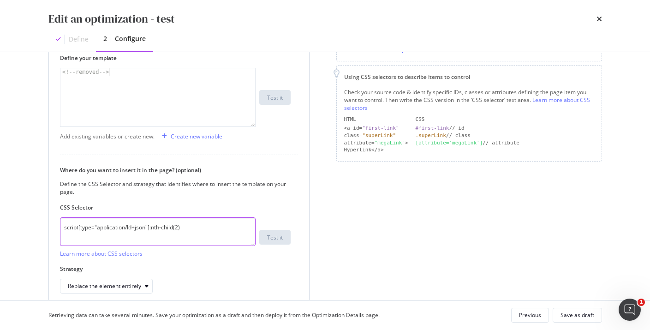
click at [112, 233] on textarea "script[type="application/ld+json"]:nth-child(2)" at bounding box center [157, 231] width 195 height 29
click at [181, 234] on textarea "script[type="application/ld+json"]:nth-child(2)" at bounding box center [157, 231] width 195 height 29
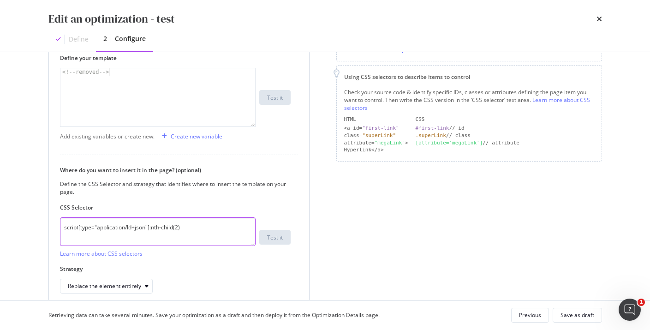
click at [181, 234] on textarea "script[type="application/ld+json"]:nth-child(2)" at bounding box center [157, 231] width 195 height 29
paste textarea "of-type"
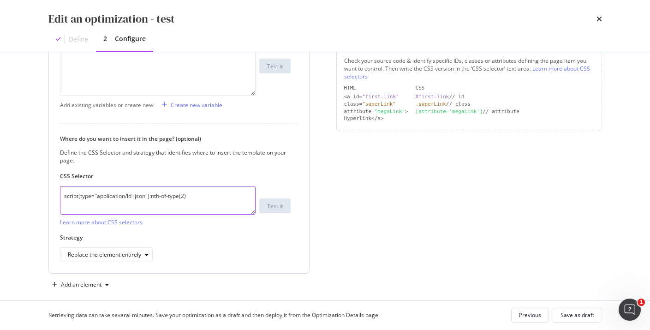
scroll to position [214, 0]
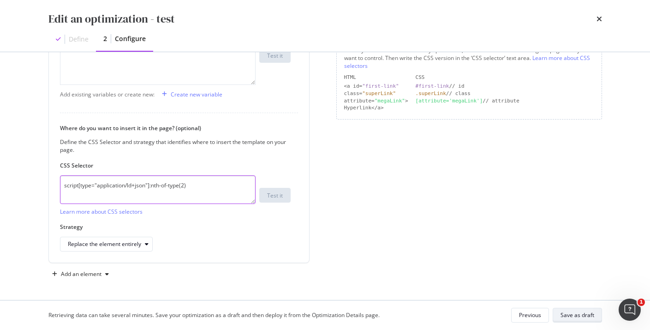
type textarea "script[type="application/ld+json"]:nth-of-type(2)"
click at [580, 314] on div "Save as draft" at bounding box center [577, 315] width 34 height 8
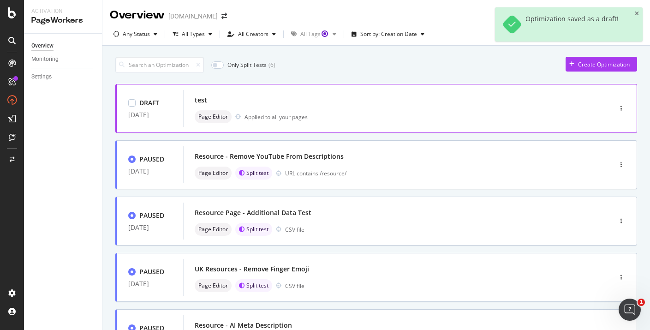
click at [541, 113] on div "Page Editor Applied to all your pages" at bounding box center [384, 116] width 378 height 13
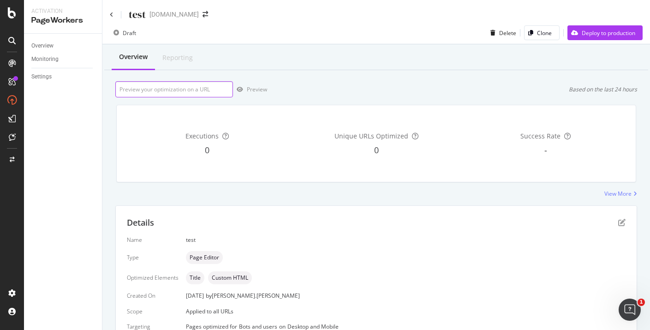
click at [187, 91] on input "url" at bounding box center [174, 89] width 118 height 16
paste input "[URL][DOMAIN_NAME]"
type input "[URL][DOMAIN_NAME]"
click at [248, 91] on div "Preview" at bounding box center [257, 89] width 20 height 8
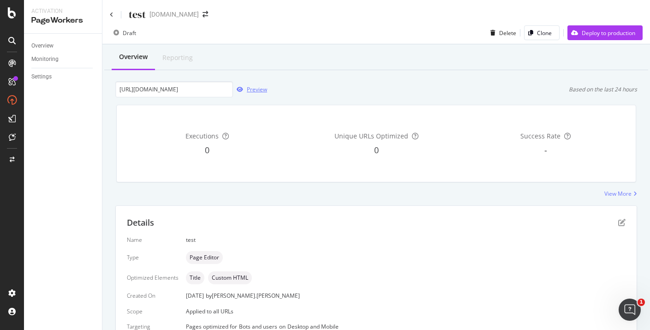
scroll to position [0, 0]
click at [112, 13] on icon at bounding box center [112, 15] width 4 height 6
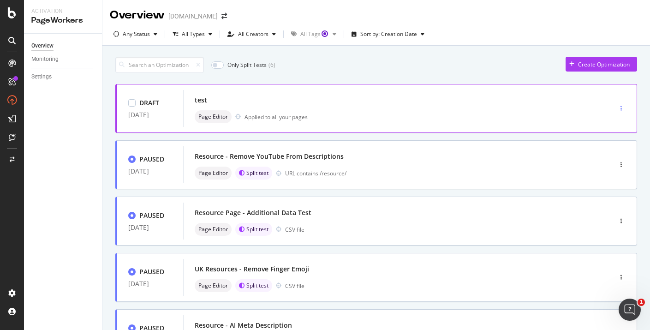
click at [623, 106] on div "button" at bounding box center [620, 109] width 9 height 6
click at [604, 121] on div "Edit" at bounding box center [605, 126] width 43 height 12
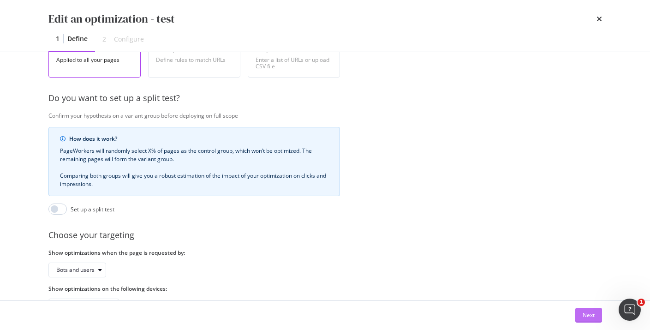
click at [591, 313] on div "Next" at bounding box center [588, 315] width 12 height 8
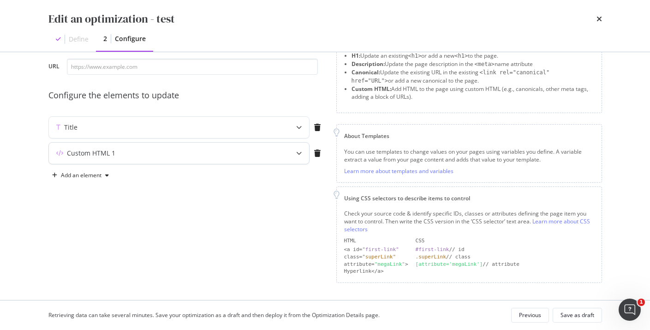
click at [134, 161] on div "Custom HTML 1" at bounding box center [179, 152] width 260 height 21
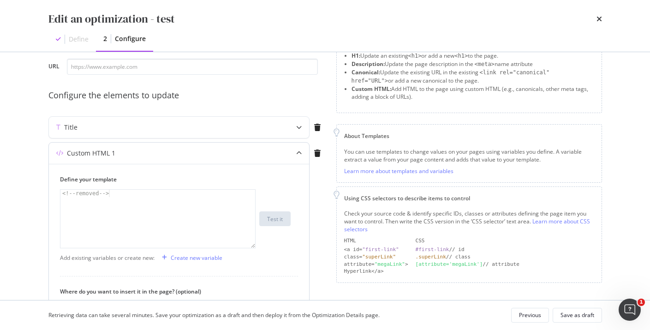
scroll to position [125, 0]
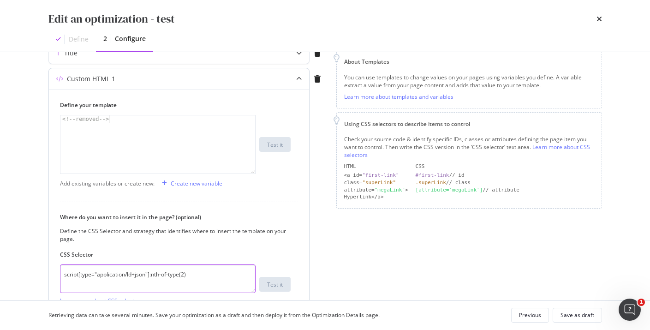
click at [102, 271] on textarea "script[type="application/ld+json"]:nth-of-type(2)" at bounding box center [157, 278] width 195 height 29
paste textarea "4"
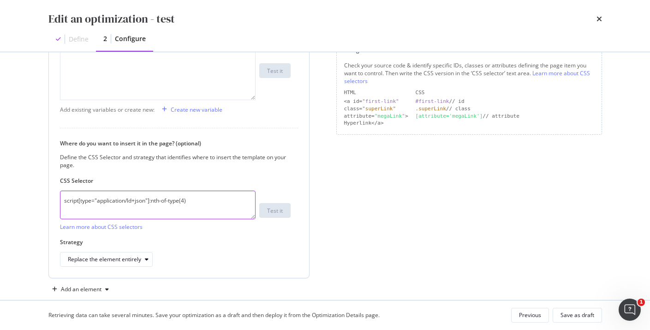
scroll to position [214, 0]
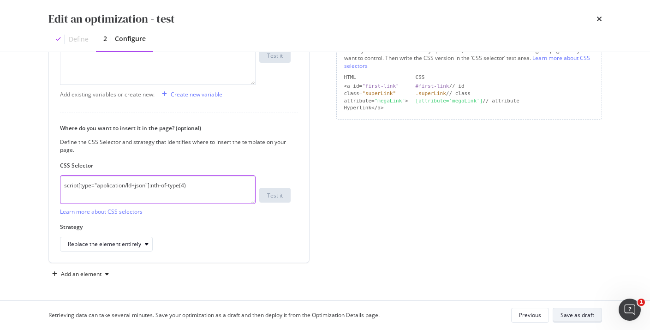
type textarea "script[type="application/ld+json"]:nth-of-type(4)"
click at [569, 313] on div "Save as draft" at bounding box center [577, 315] width 34 height 8
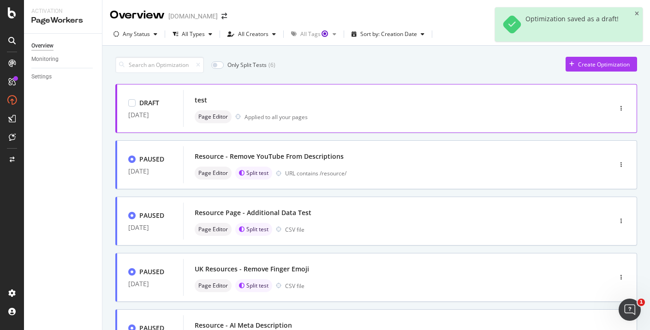
click at [477, 111] on div "Page Editor Applied to all your pages" at bounding box center [384, 116] width 378 height 13
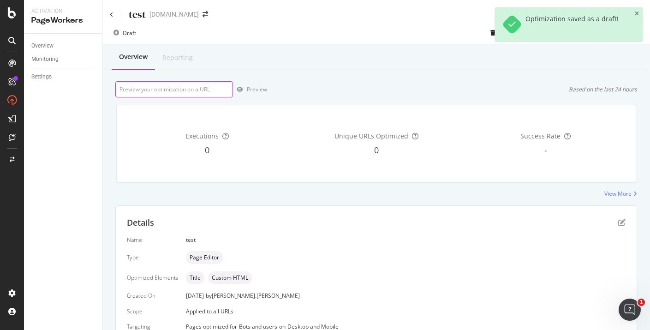
click at [162, 88] on input "url" at bounding box center [174, 89] width 118 height 16
paste input "[URL][DOMAIN_NAME]"
type input "[URL][DOMAIN_NAME]"
click at [248, 91] on div "Preview" at bounding box center [257, 89] width 20 height 8
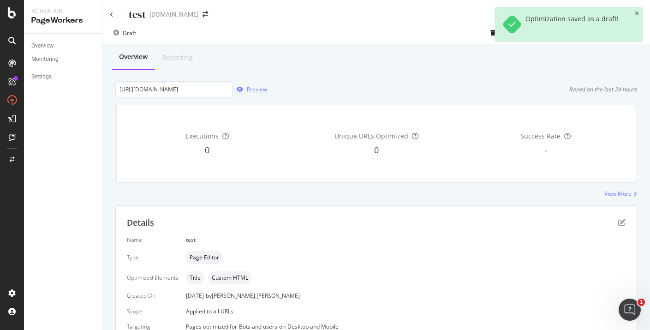
scroll to position [0, 0]
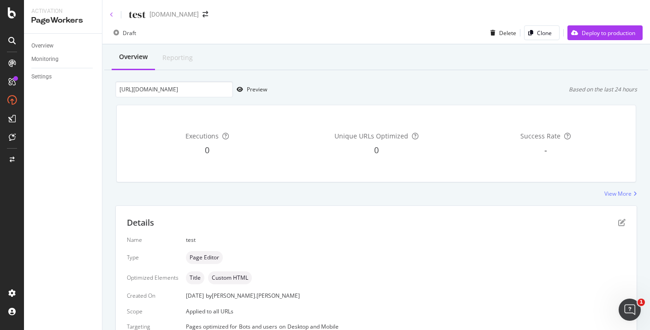
click at [110, 14] on icon at bounding box center [112, 15] width 4 height 6
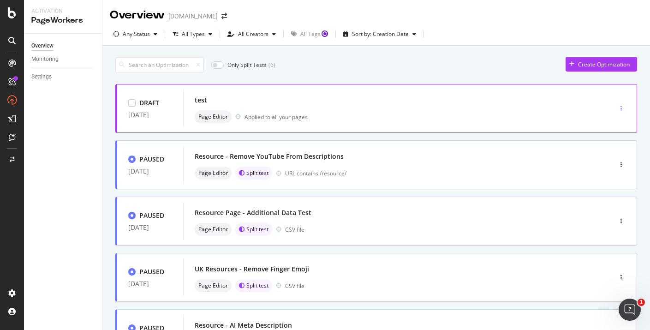
click at [622, 107] on div "button" at bounding box center [620, 109] width 9 height 6
click at [602, 126] on div "Edit" at bounding box center [605, 126] width 43 height 12
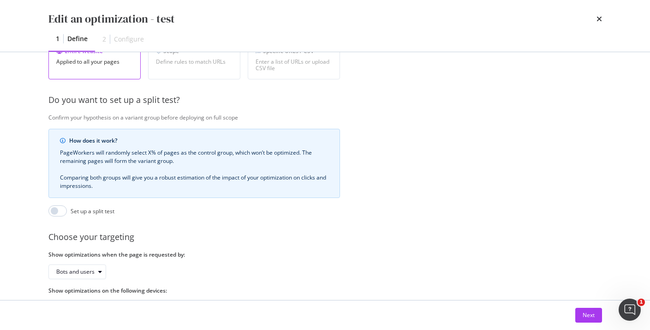
scroll to position [225, 0]
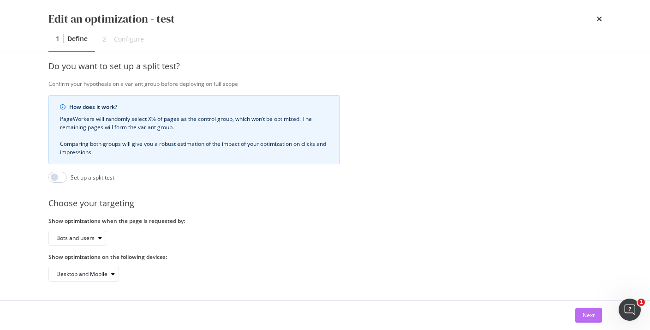
click at [579, 309] on button "Next" at bounding box center [588, 315] width 27 height 15
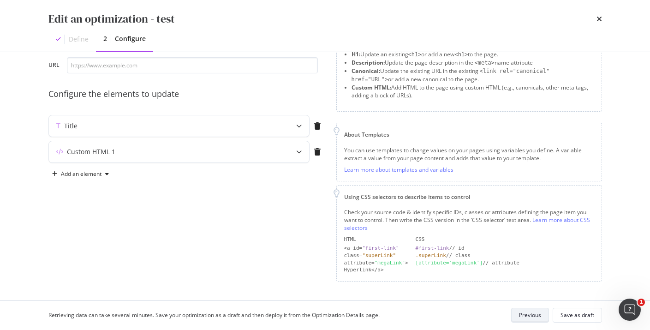
scroll to position [51, 0]
click at [133, 151] on div "Custom HTML 1" at bounding box center [161, 152] width 224 height 9
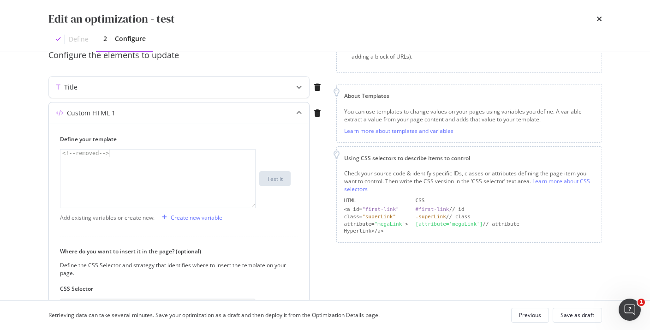
scroll to position [180, 0]
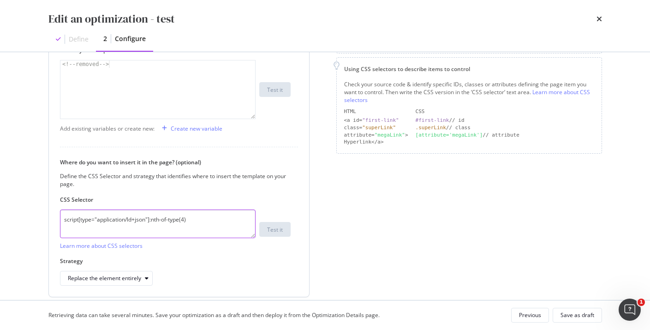
click at [130, 217] on textarea "script[type="application/ld+json"]:nth-of-type(4)" at bounding box center [157, 223] width 195 height 29
paste textarea "contains('"@type":"FAQPage"'"
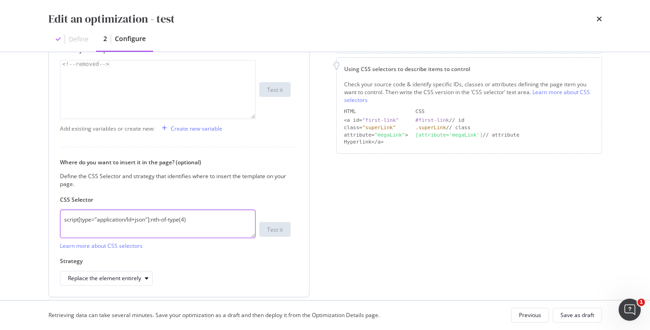
click at [157, 218] on textarea "script[type="application/ld+json"]:nth-of-type(4)" at bounding box center [157, 223] width 195 height 29
drag, startPoint x: 150, startPoint y: 219, endPoint x: 230, endPoint y: 220, distance: 79.8
click at [230, 220] on textarea "script[type="application/ld+json"]:nth-of-type(4)" at bounding box center [157, 223] width 195 height 29
type textarea "script[type="application/ld+json"]:nth-of-type(4)"
click at [563, 316] on div "Save as draft" at bounding box center [577, 315] width 34 height 8
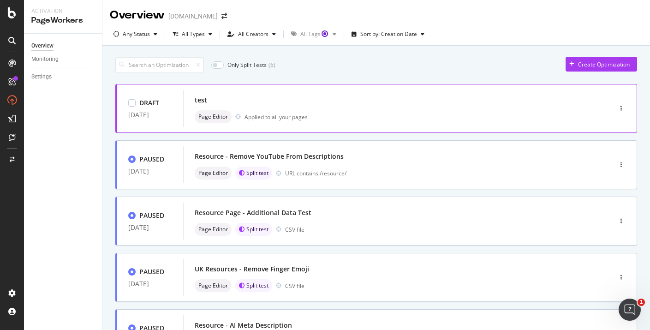
click at [338, 103] on div "test" at bounding box center [384, 100] width 378 height 13
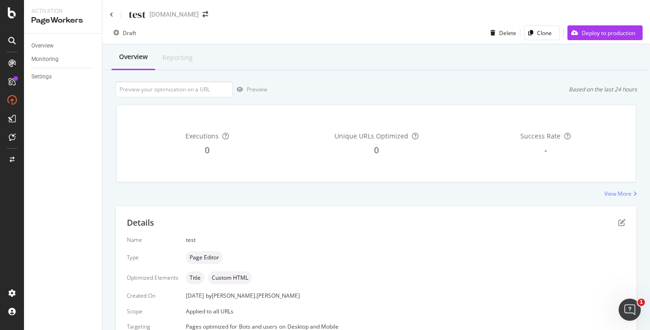
click at [225, 80] on div "Overview Reporting Preview Based on the last 24 hours Executions 0 Unique URLs …" at bounding box center [375, 208] width 547 height 329
click at [217, 91] on input "url" at bounding box center [174, 89] width 118 height 16
paste input "[URL][DOMAIN_NAME]"
type input "[URL][DOMAIN_NAME]"
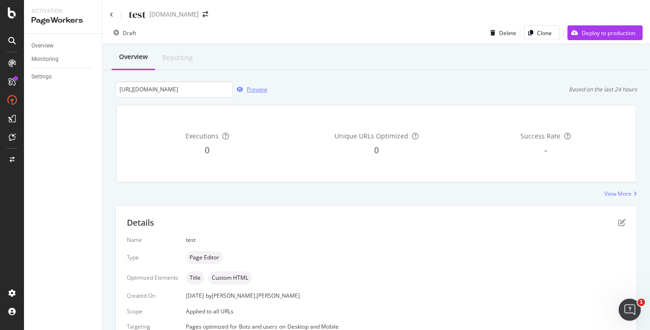
scroll to position [0, 0]
click at [261, 86] on div "Preview" at bounding box center [257, 89] width 20 height 8
click at [133, 19] on div "test" at bounding box center [137, 14] width 17 height 14
click at [113, 17] on div "test" at bounding box center [128, 14] width 36 height 14
click at [111, 16] on icon at bounding box center [112, 15] width 4 height 6
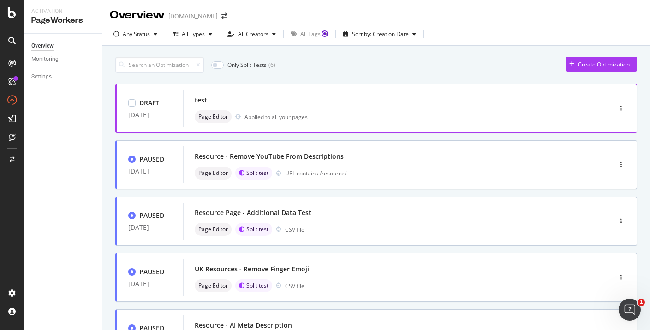
click at [336, 97] on div "test" at bounding box center [384, 100] width 378 height 13
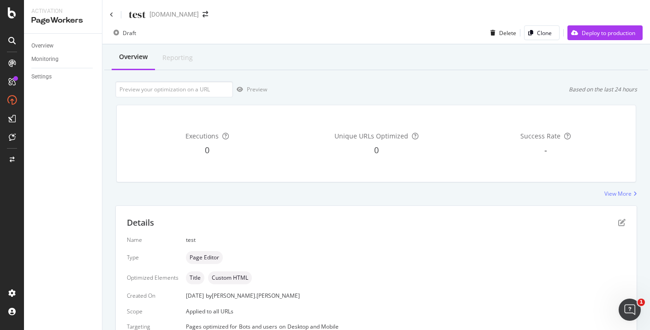
click at [118, 13] on div "test" at bounding box center [128, 14] width 36 height 14
click at [111, 13] on icon at bounding box center [112, 15] width 4 height 6
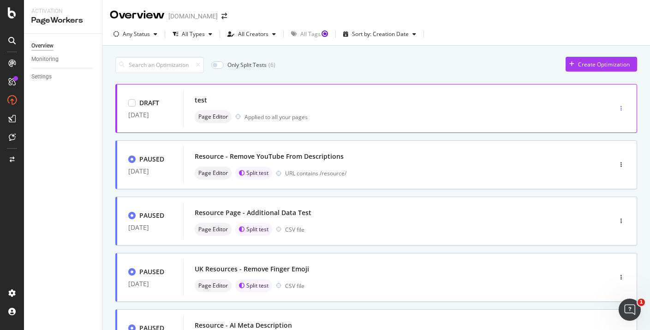
click at [621, 105] on div "button" at bounding box center [620, 108] width 9 height 14
click at [601, 125] on div "Edit" at bounding box center [605, 126] width 43 height 12
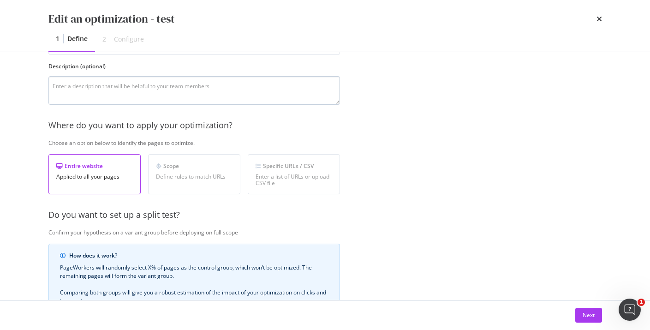
scroll to position [225, 0]
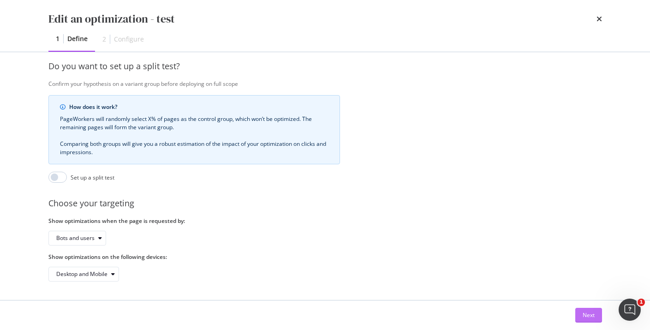
click at [589, 309] on div "Next" at bounding box center [588, 315] width 12 height 14
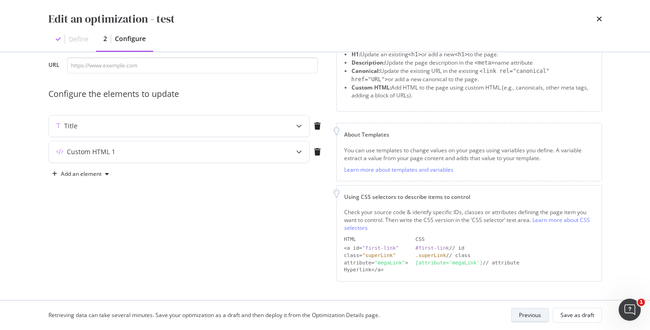
scroll to position [51, 0]
click at [164, 147] on div "Custom HTML 1" at bounding box center [179, 152] width 260 height 21
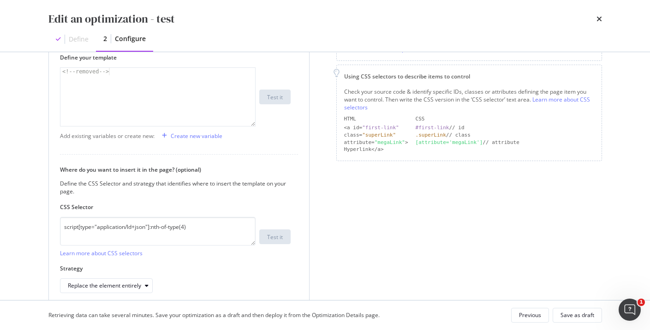
scroll to position [180, 0]
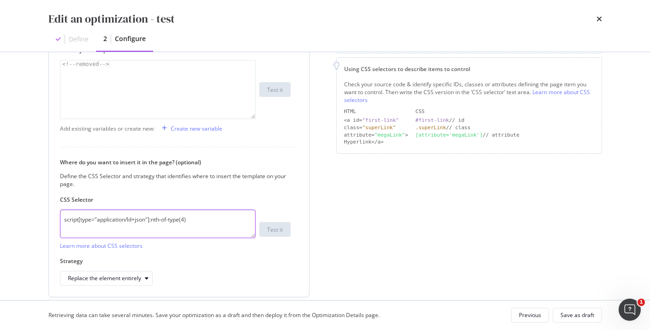
click at [195, 224] on textarea "script[type="application/ld+json"]:nth-of-type(4)" at bounding box center [157, 223] width 195 height 29
click at [185, 219] on textarea "script[type="application/ld+json"]:nth-of-type(4)" at bounding box center [157, 223] width 195 height 29
type textarea "script[type="application/ld+json"]:nth-of-type(2)"
click at [581, 321] on button "Save as draft" at bounding box center [576, 315] width 49 height 15
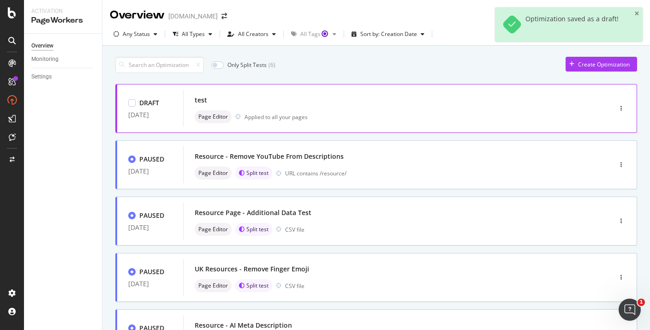
click at [447, 111] on div "Page Editor Applied to all your pages" at bounding box center [384, 116] width 378 height 13
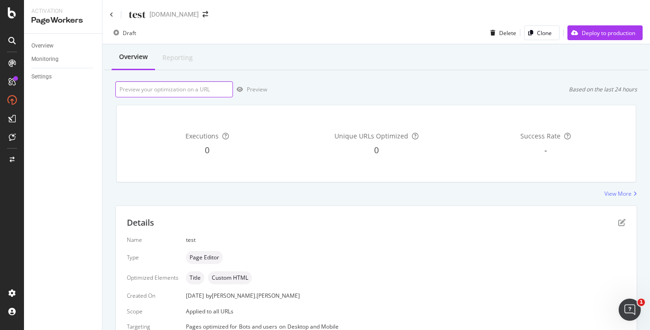
click at [160, 86] on input "url" at bounding box center [174, 89] width 118 height 16
paste input "[URL][DOMAIN_NAME]"
type input "[URL][DOMAIN_NAME]"
click at [255, 90] on div "Preview" at bounding box center [257, 89] width 20 height 8
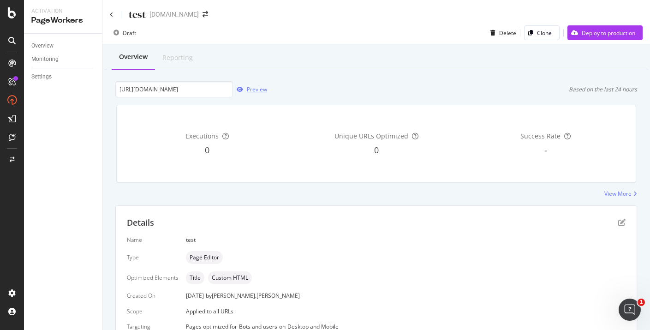
scroll to position [0, 0]
click at [108, 12] on div "test [DOMAIN_NAME]" at bounding box center [375, 11] width 547 height 22
click at [114, 17] on div "test" at bounding box center [128, 14] width 36 height 14
click at [111, 14] on icon at bounding box center [112, 15] width 4 height 6
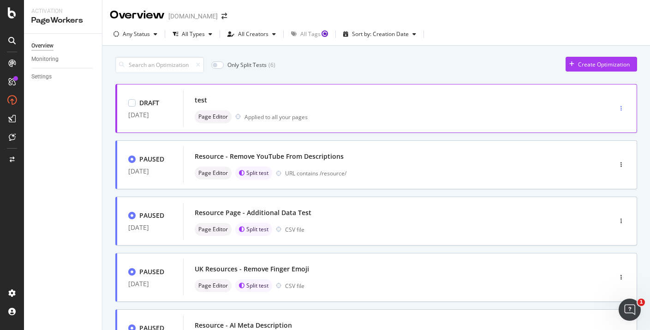
click at [619, 111] on div "button" at bounding box center [620, 109] width 9 height 6
click at [600, 124] on div "Edit" at bounding box center [605, 126] width 43 height 12
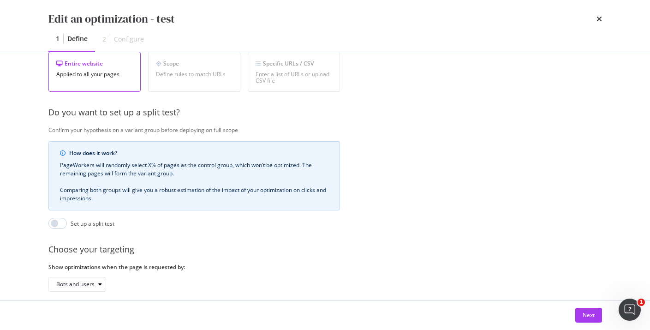
scroll to position [225, 0]
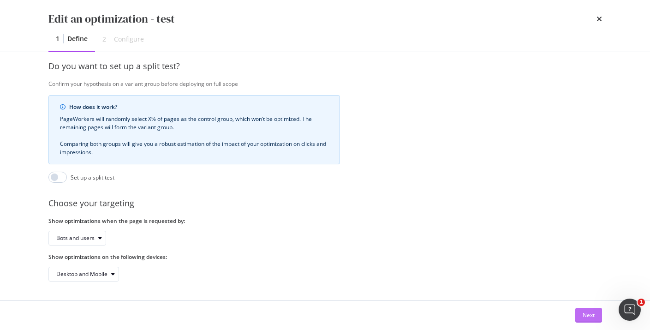
click at [590, 313] on div "Next" at bounding box center [588, 315] width 12 height 8
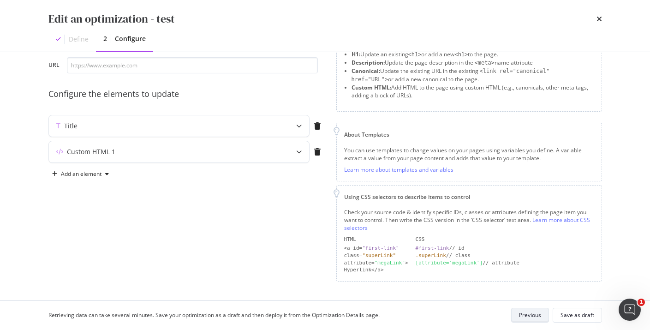
scroll to position [51, 0]
click at [155, 161] on div "Custom HTML 1" at bounding box center [179, 152] width 260 height 21
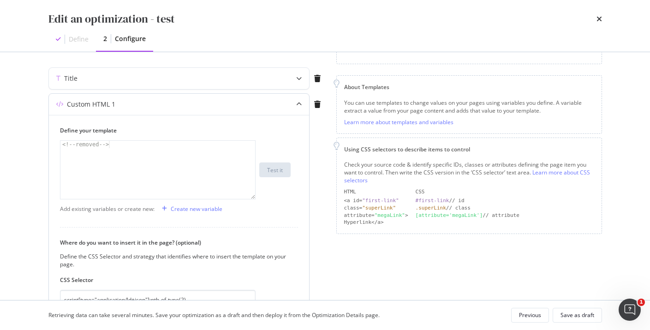
scroll to position [192, 0]
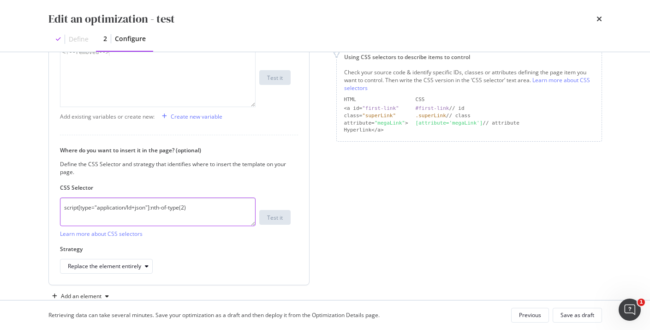
click at [183, 208] on textarea "script[type="application/ld+json"]:nth-of-type(2)" at bounding box center [157, 211] width 195 height 29
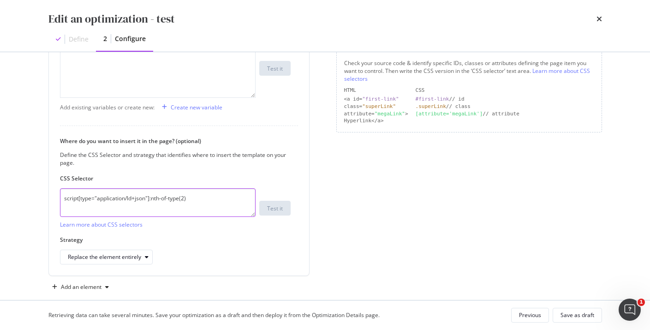
scroll to position [201, 0]
click at [580, 317] on div "Save as draft" at bounding box center [577, 315] width 34 height 8
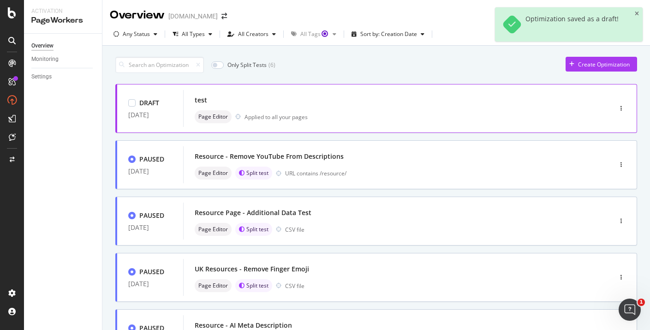
click at [327, 95] on div "test" at bounding box center [384, 100] width 378 height 13
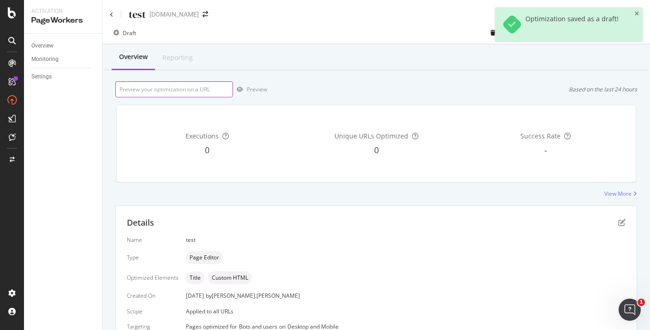
click at [210, 92] on input "url" at bounding box center [174, 89] width 118 height 16
paste input "[URL][DOMAIN_NAME]"
type input "[URL][DOMAIN_NAME]"
click at [259, 93] on div "Preview" at bounding box center [257, 89] width 20 height 8
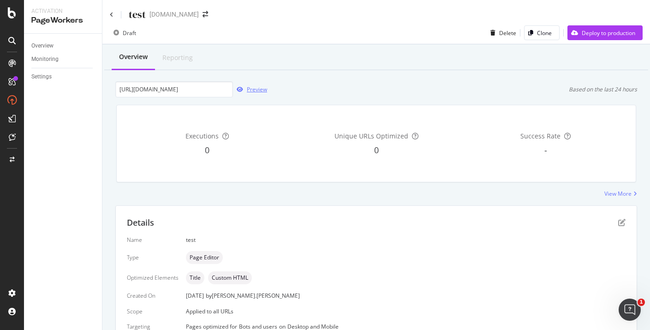
scroll to position [0, 0]
click at [255, 84] on div "Preview" at bounding box center [250, 90] width 34 height 14
click at [110, 13] on icon at bounding box center [112, 15] width 4 height 6
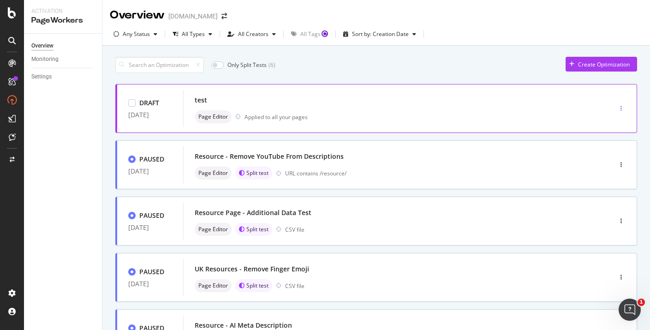
click at [619, 109] on div "button" at bounding box center [620, 109] width 9 height 6
click at [600, 127] on div "Edit" at bounding box center [605, 126] width 43 height 12
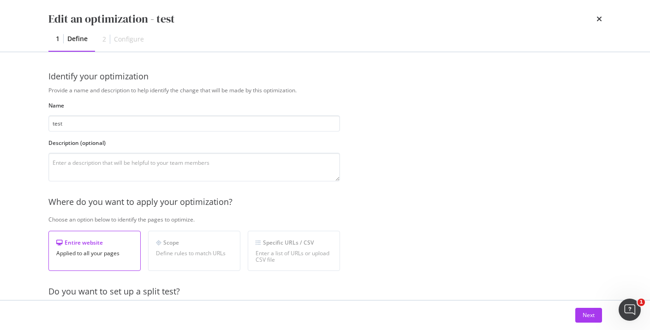
scroll to position [225, 0]
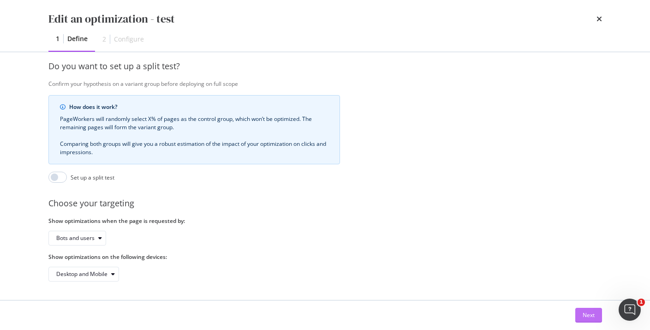
click at [583, 316] on div "Next" at bounding box center [588, 315] width 12 height 8
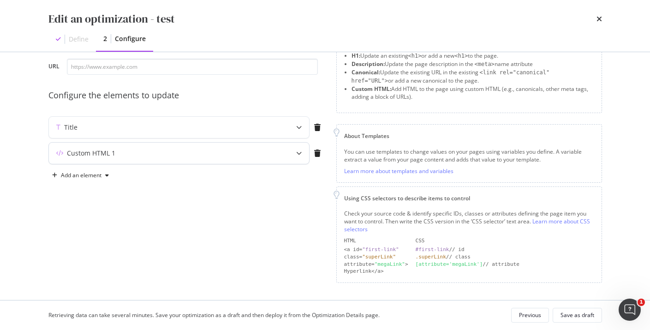
click at [182, 148] on div "Custom HTML 1" at bounding box center [161, 152] width 224 height 9
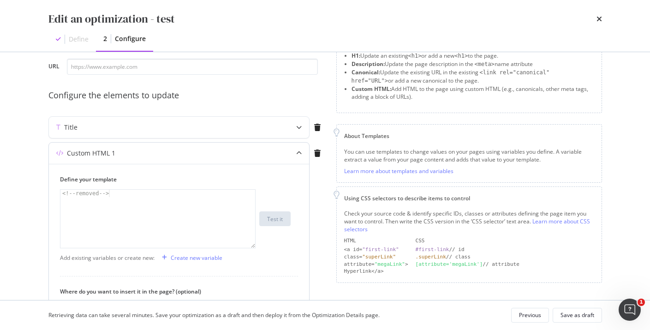
type textarea "<!--removed-->"
click at [157, 205] on div "<!-- removed -->" at bounding box center [157, 225] width 195 height 73
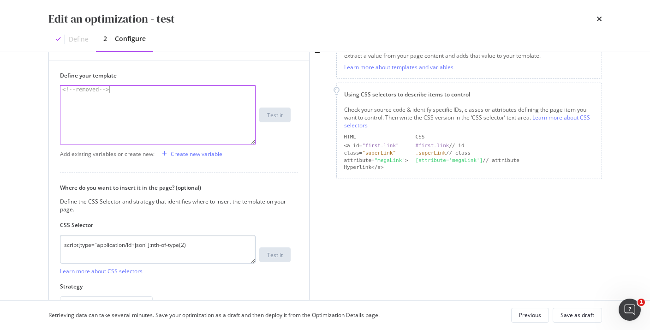
scroll to position [164, 0]
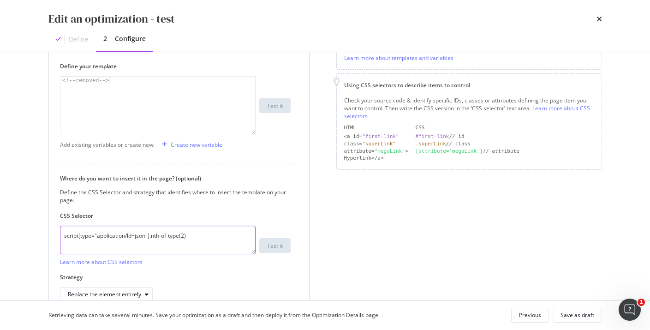
click at [131, 235] on textarea "script[type="application/ld+json"]:nth-of-type(2)" at bounding box center [157, 239] width 195 height 29
paste textarea "#container > div > div > script:nth-of-type(1"
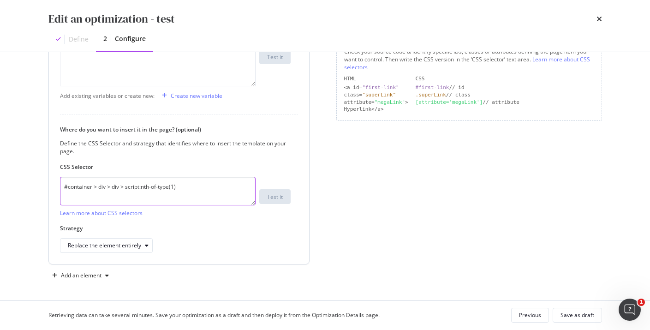
scroll to position [214, 0]
type textarea "#container > div > div > script:nth-of-type(1)"
click at [571, 309] on div "Save as draft" at bounding box center [577, 314] width 34 height 13
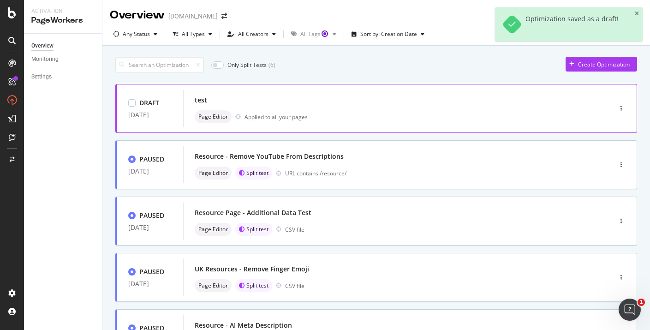
click at [487, 111] on div "Page Editor Applied to all your pages" at bounding box center [384, 116] width 378 height 13
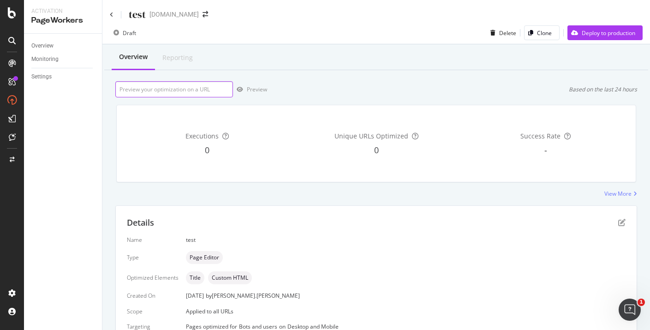
click at [205, 90] on input "url" at bounding box center [174, 89] width 118 height 16
paste input "[URL][DOMAIN_NAME]"
type input "[URL][DOMAIN_NAME]"
click at [254, 88] on div "Preview" at bounding box center [257, 89] width 20 height 8
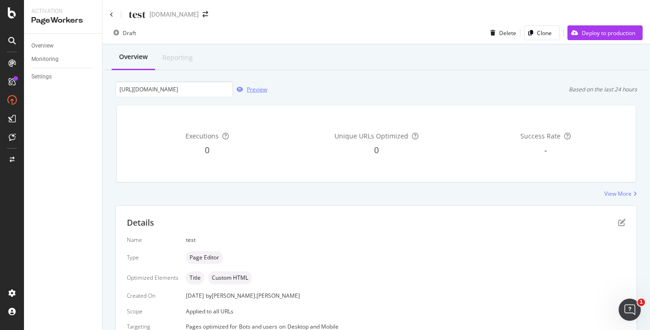
scroll to position [0, 0]
click at [259, 86] on div "Preview" at bounding box center [257, 89] width 20 height 8
click at [264, 84] on div "Preview" at bounding box center [250, 90] width 34 height 14
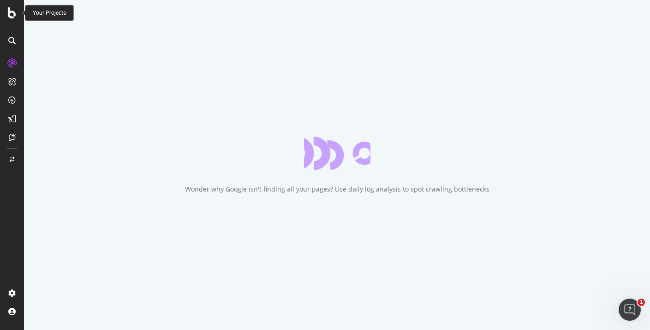
click at [13, 11] on icon at bounding box center [12, 12] width 8 height 11
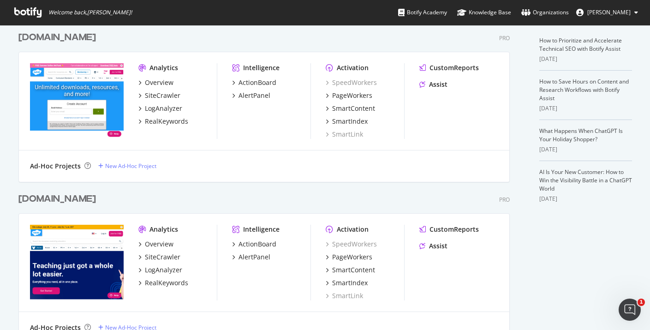
scroll to position [227, 0]
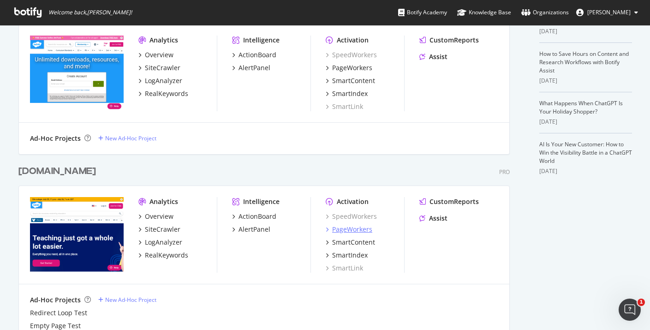
click at [361, 231] on div "PageWorkers" at bounding box center [352, 229] width 40 height 9
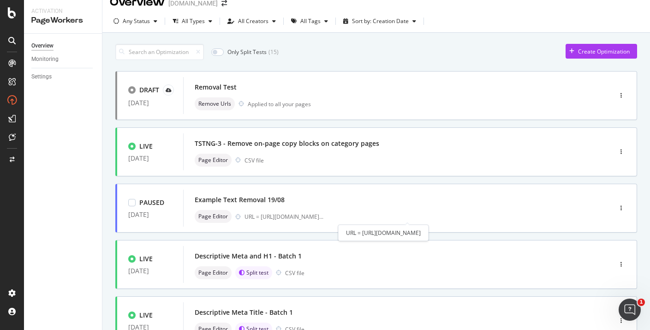
scroll to position [13, 0]
click at [622, 149] on div "button" at bounding box center [620, 151] width 9 height 6
click at [606, 171] on div "Edit" at bounding box center [607, 169] width 10 height 8
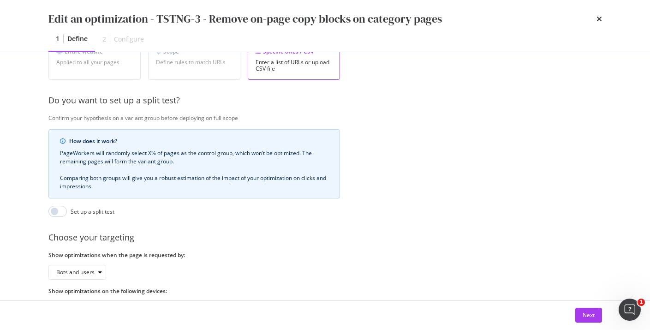
scroll to position [173, 0]
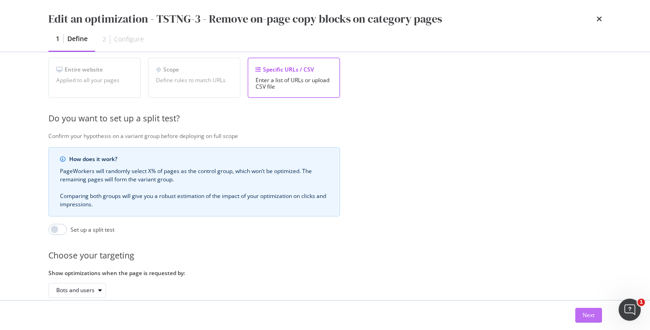
click at [580, 310] on button "Next" at bounding box center [588, 315] width 27 height 15
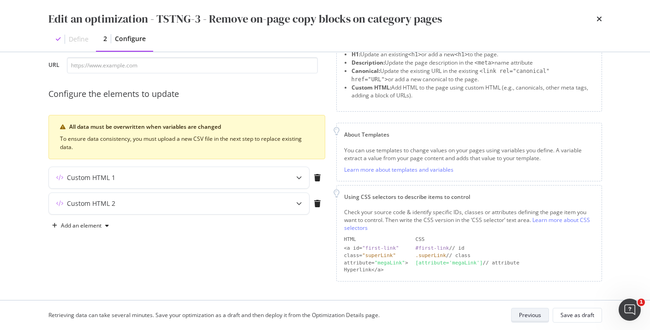
scroll to position [51, 0]
click at [246, 182] on div "Custom HTML 1" at bounding box center [161, 178] width 224 height 9
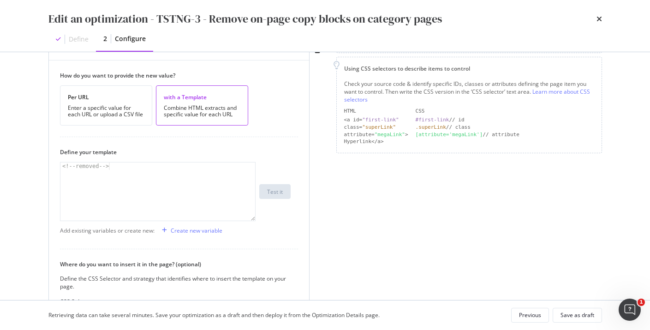
scroll to position [242, 0]
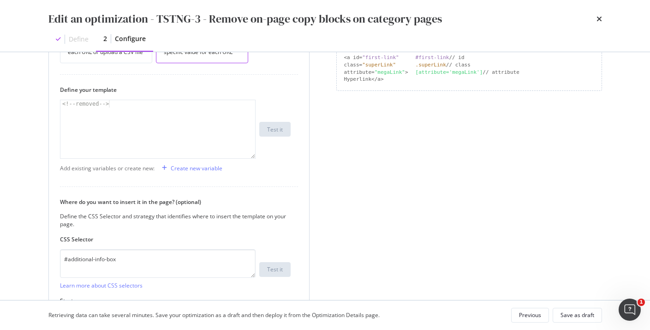
type textarea "<!--removed-->"
click at [154, 121] on div "<!-- removed -->" at bounding box center [157, 136] width 195 height 73
click at [176, 130] on div "<!-- removed -->" at bounding box center [157, 136] width 195 height 73
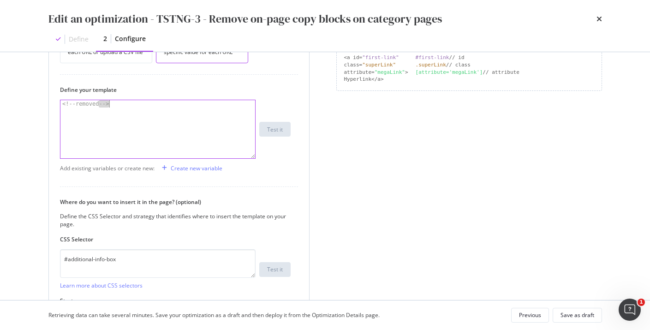
click at [176, 130] on div "<!-- removed -->" at bounding box center [157, 136] width 195 height 73
